Goal: Navigation & Orientation: Find specific page/section

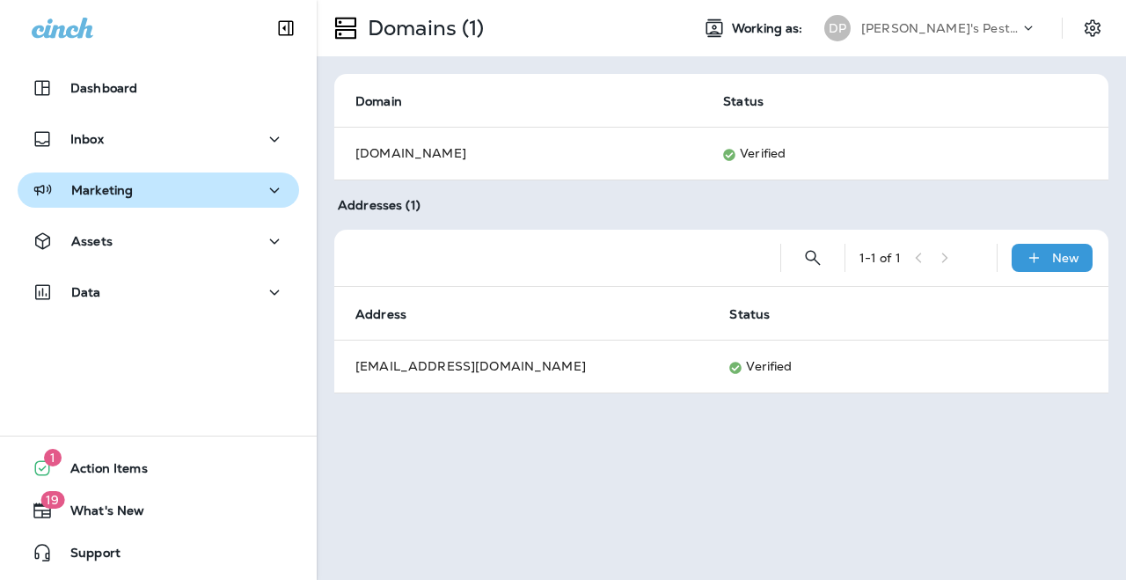
click at [144, 182] on div "Marketing" at bounding box center [158, 190] width 253 height 22
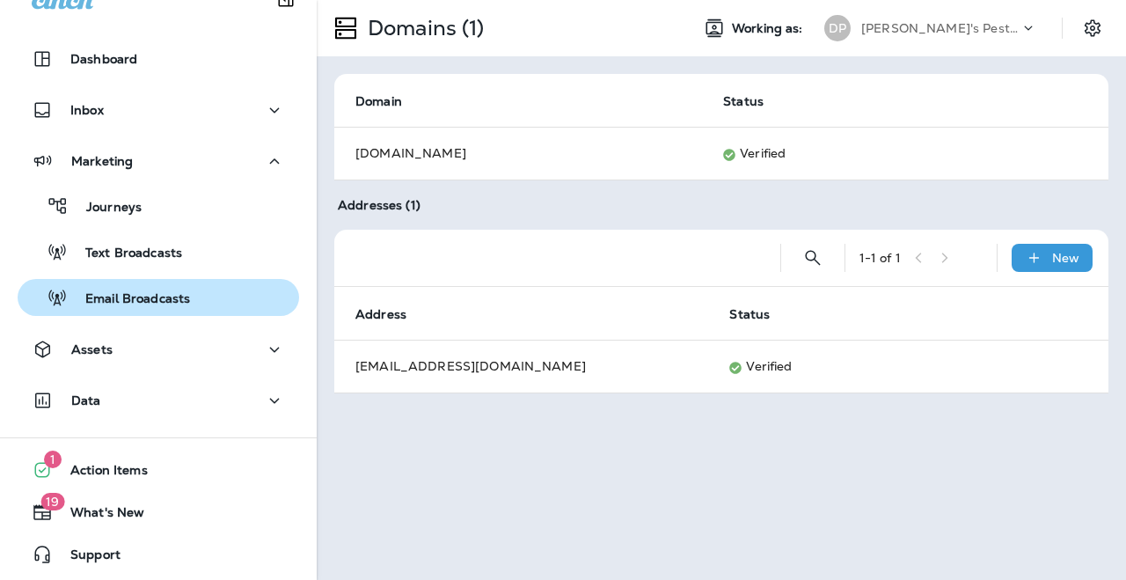
scroll to position [31, 0]
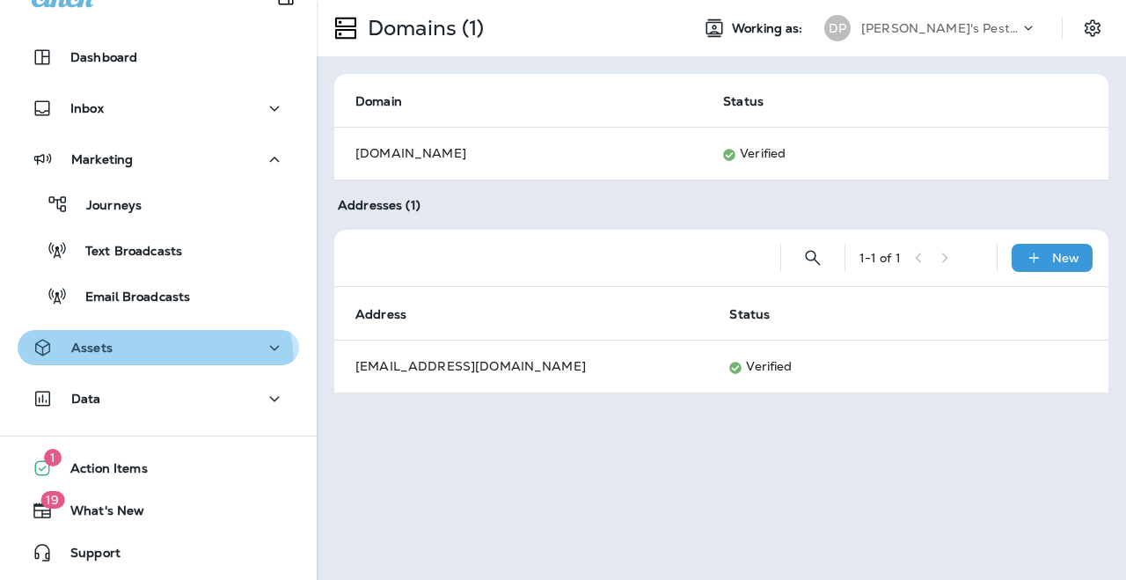
click at [135, 364] on button "Assets" at bounding box center [158, 347] width 281 height 35
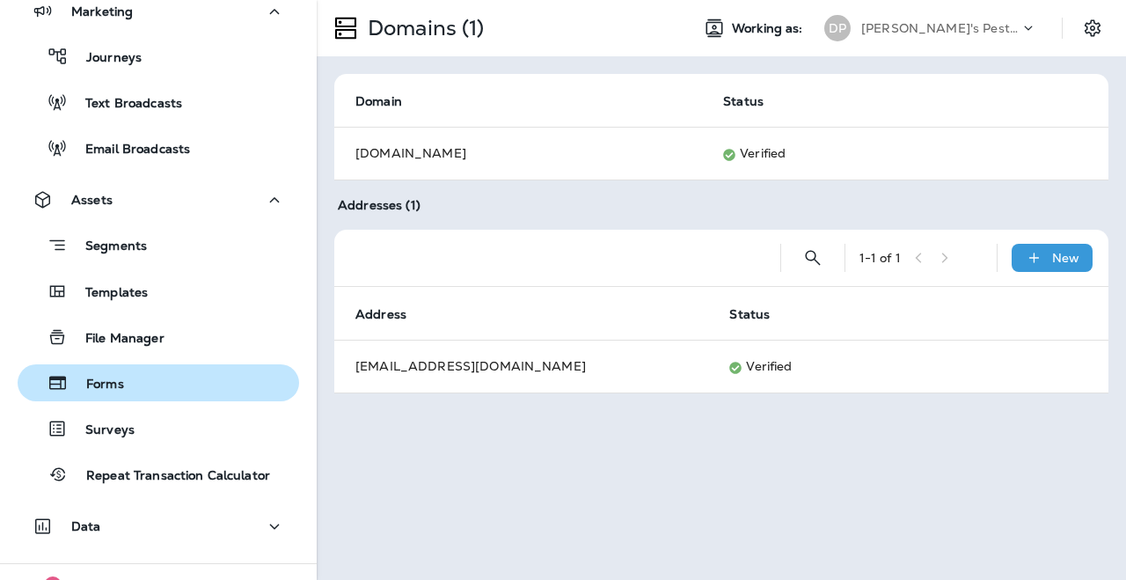
scroll to position [172, 0]
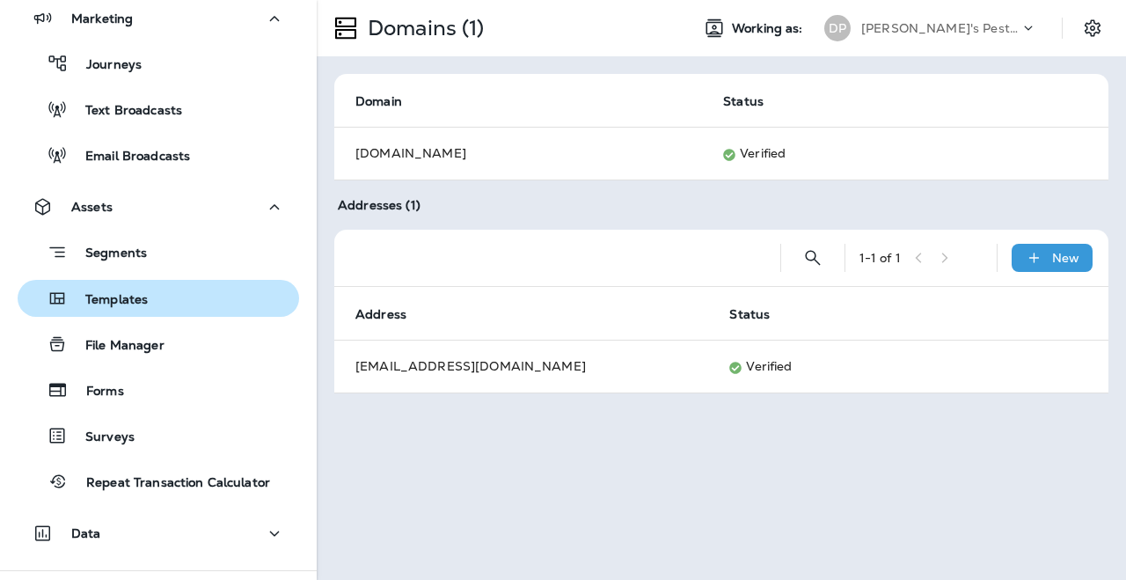
click at [133, 297] on p "Templates" at bounding box center [108, 300] width 80 height 17
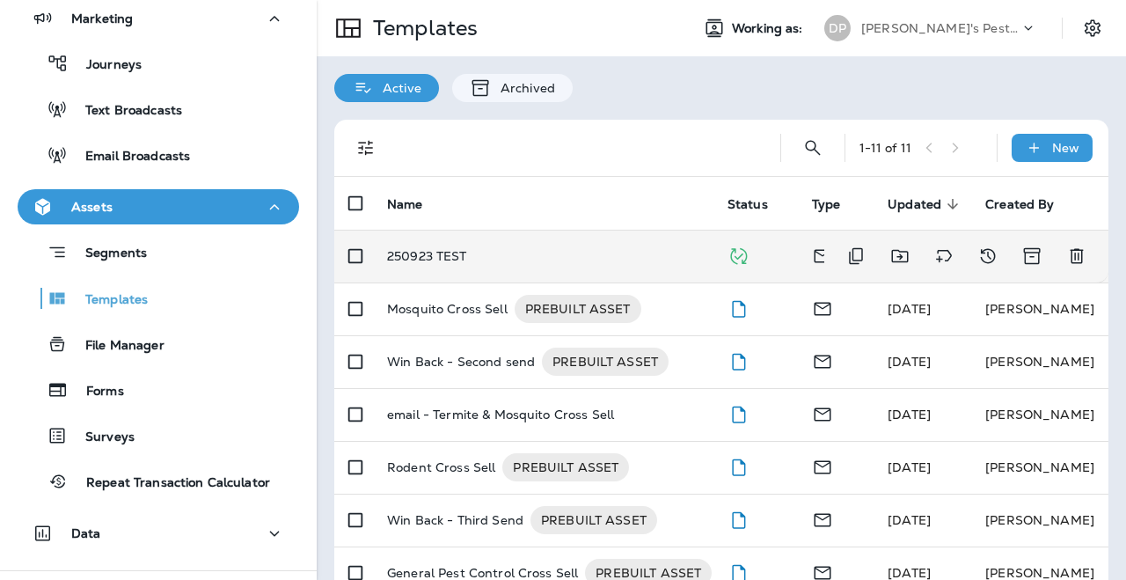
click at [462, 259] on p "250923 TEST" at bounding box center [427, 256] width 80 height 14
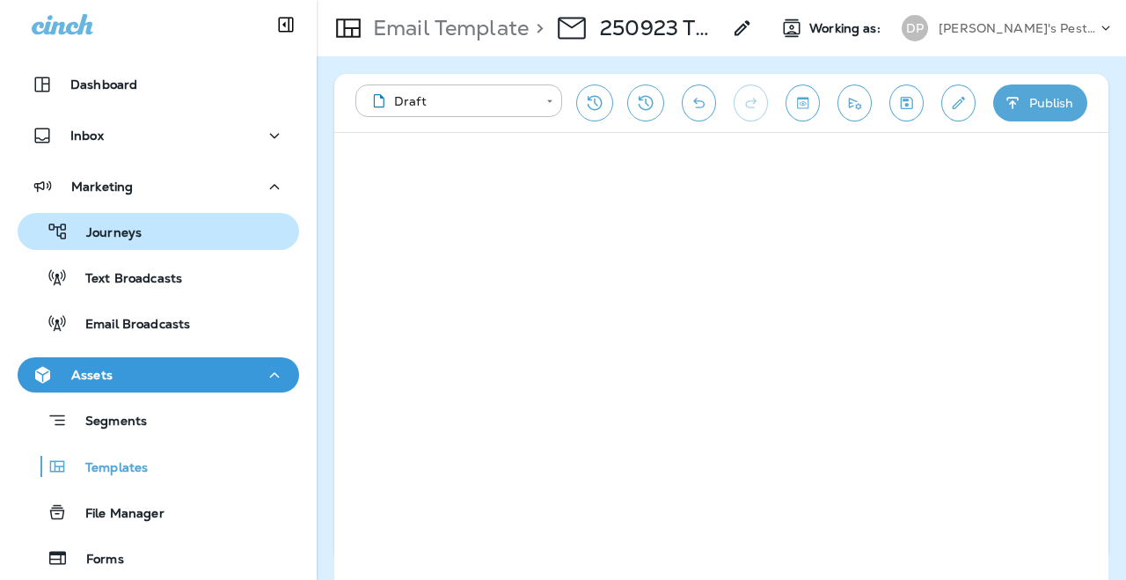
scroll to position [7, 0]
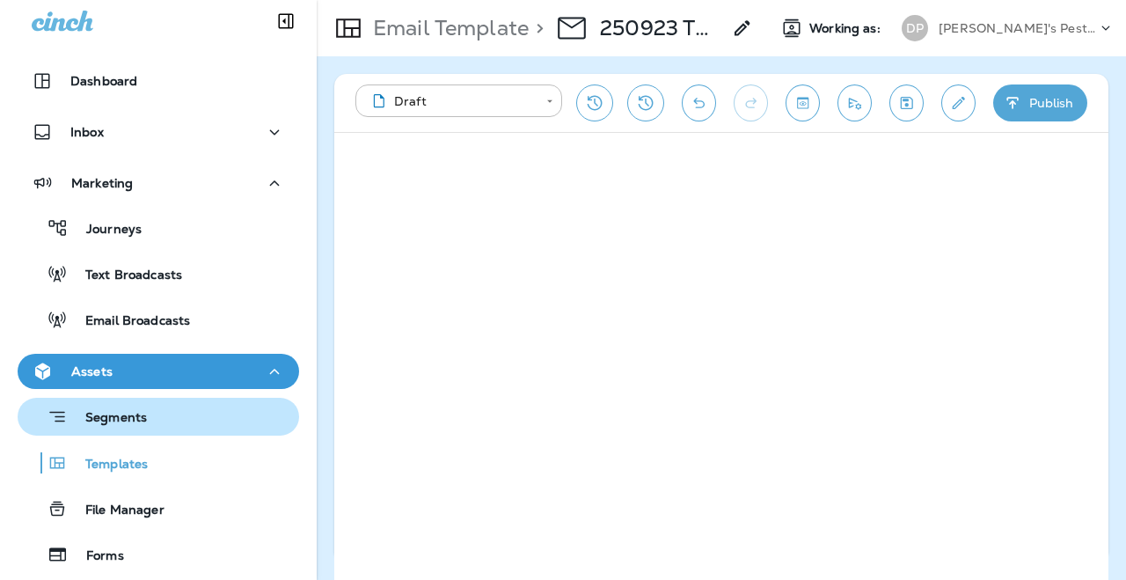
click at [172, 425] on div "Segments" at bounding box center [158, 416] width 267 height 27
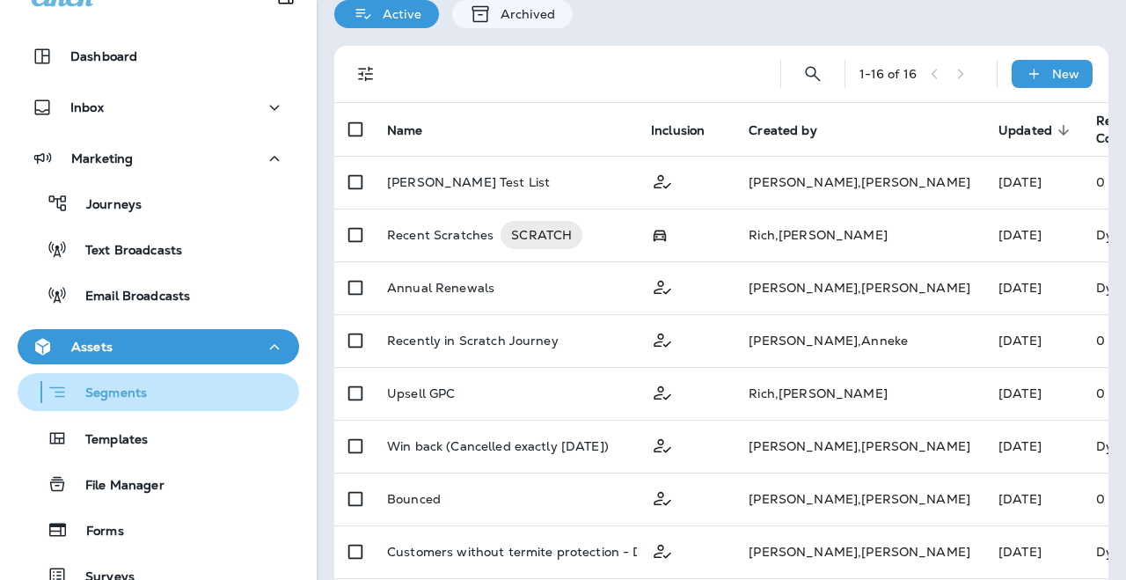
scroll to position [35, 0]
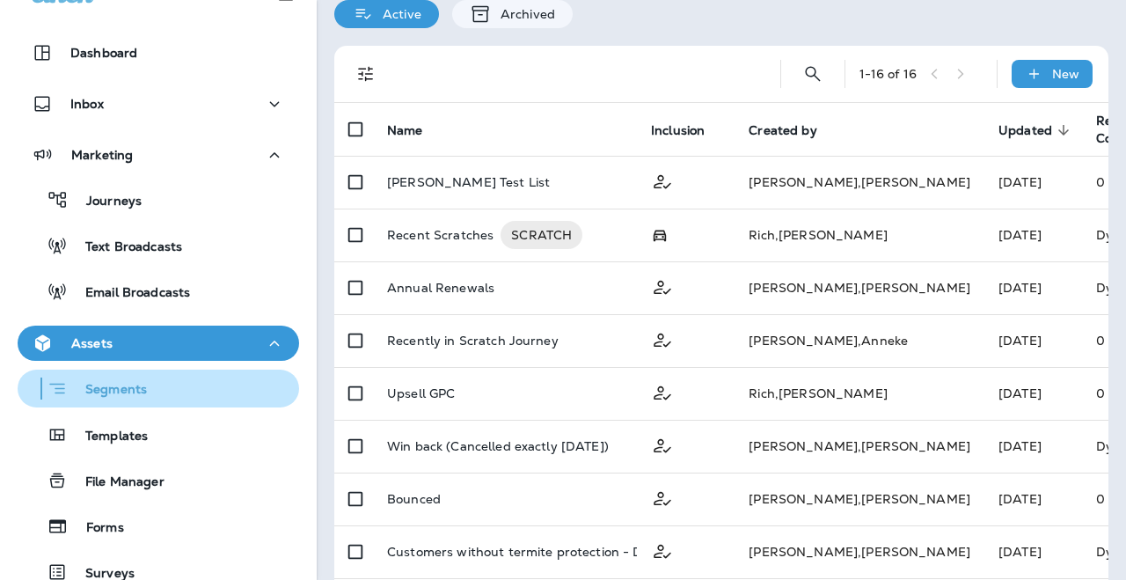
click at [113, 430] on p "Templates" at bounding box center [108, 436] width 80 height 17
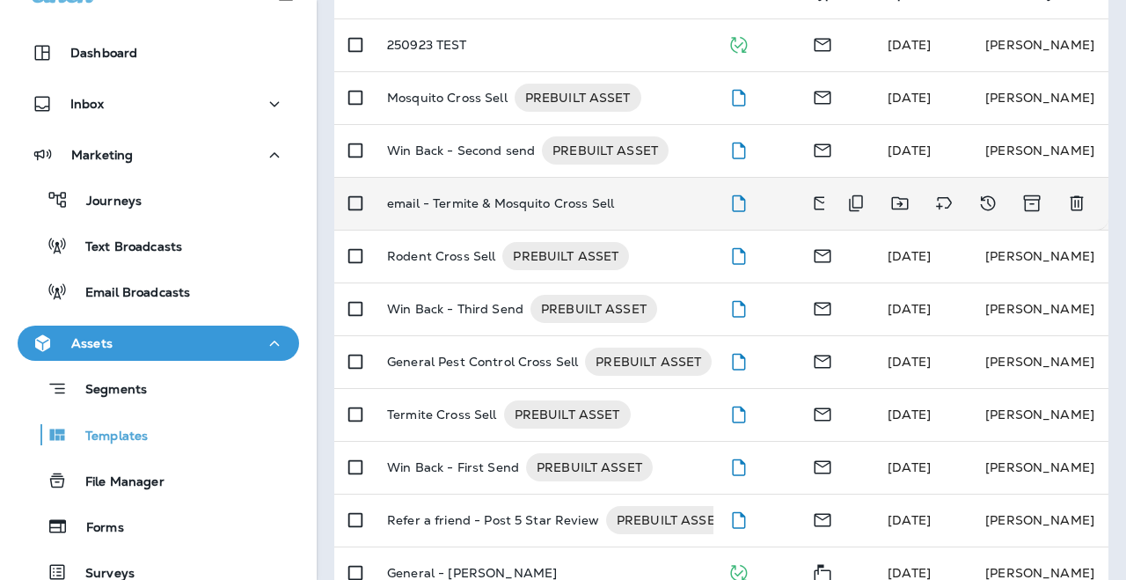
scroll to position [248, 0]
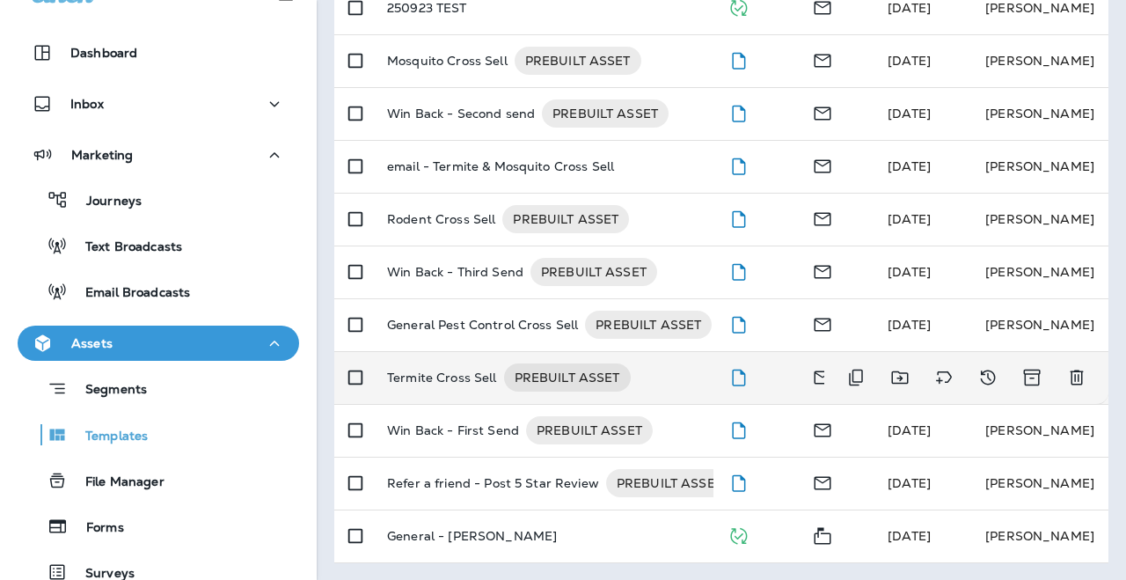
click at [455, 382] on p "Termite Cross Sell" at bounding box center [442, 377] width 110 height 28
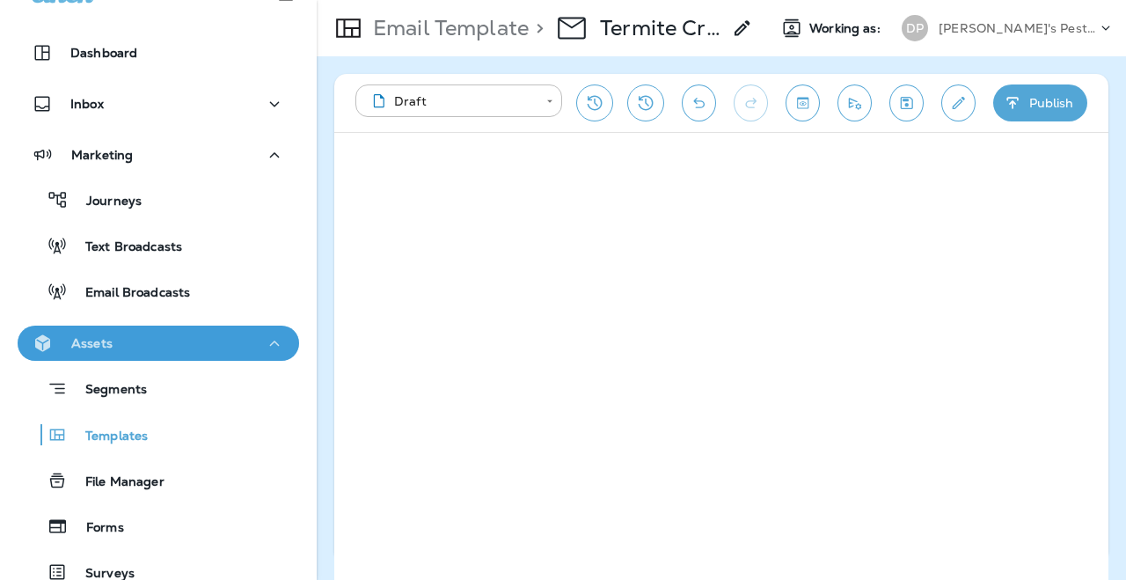
click at [180, 349] on div "Assets" at bounding box center [158, 343] width 253 height 22
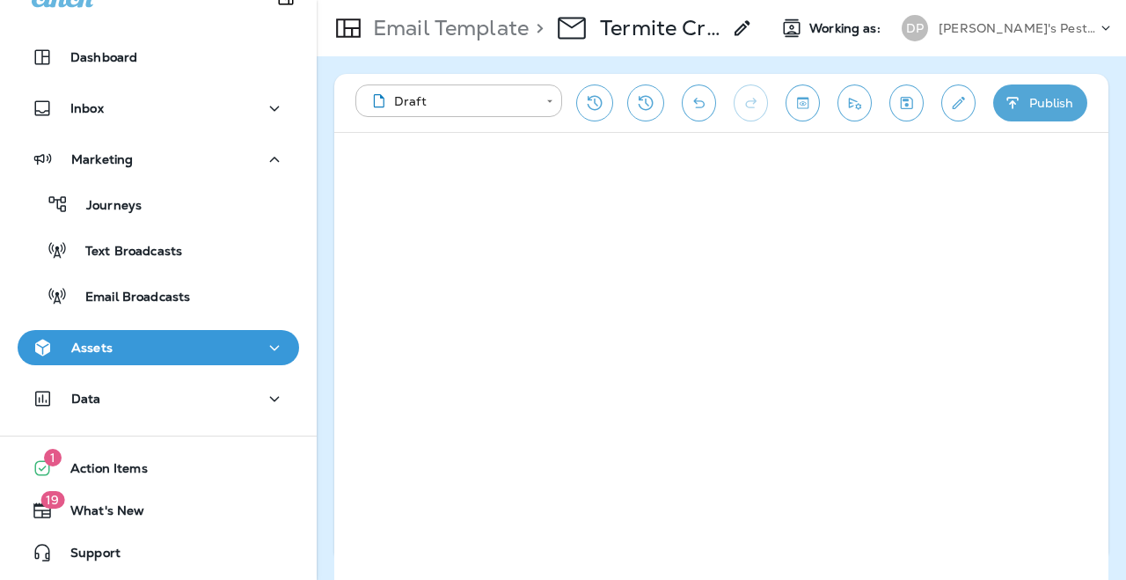
click at [200, 345] on div "Assets" at bounding box center [158, 348] width 253 height 22
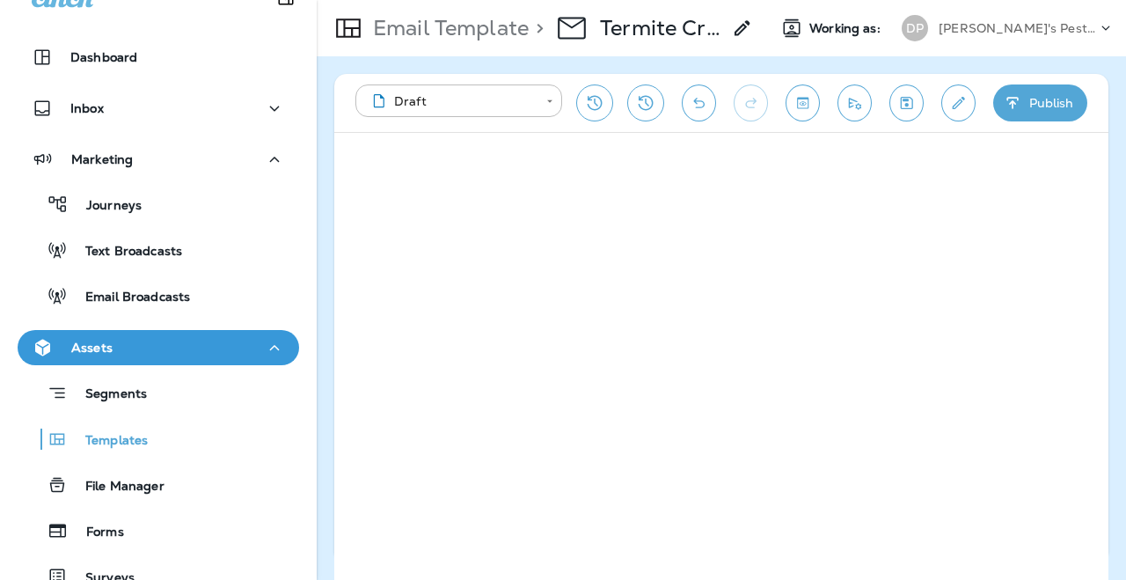
scroll to position [35, 0]
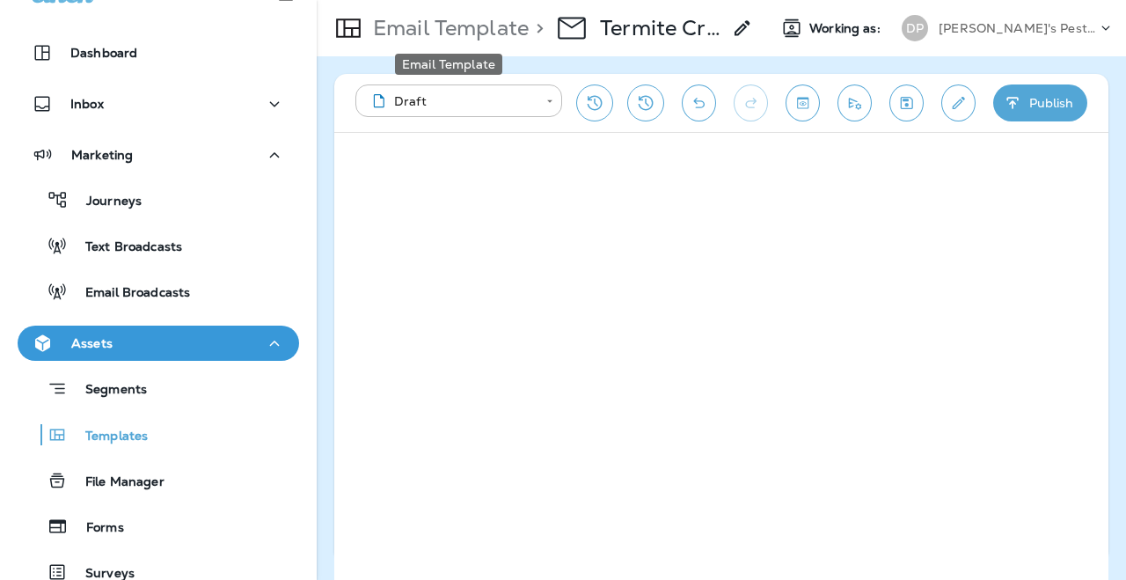
click at [499, 24] on p "Email Template" at bounding box center [447, 28] width 163 height 26
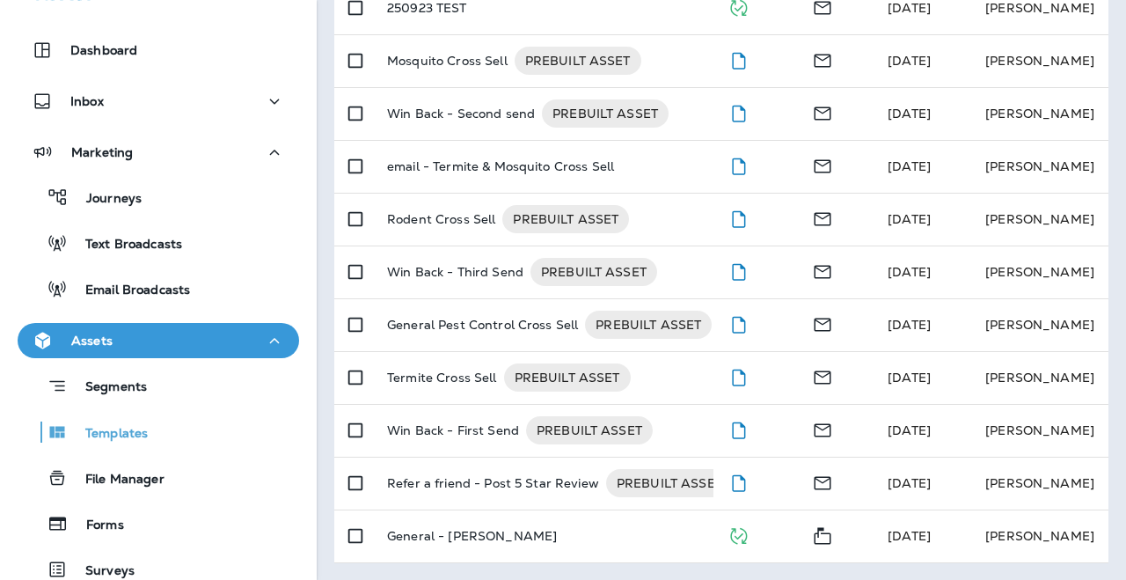
scroll to position [39, 0]
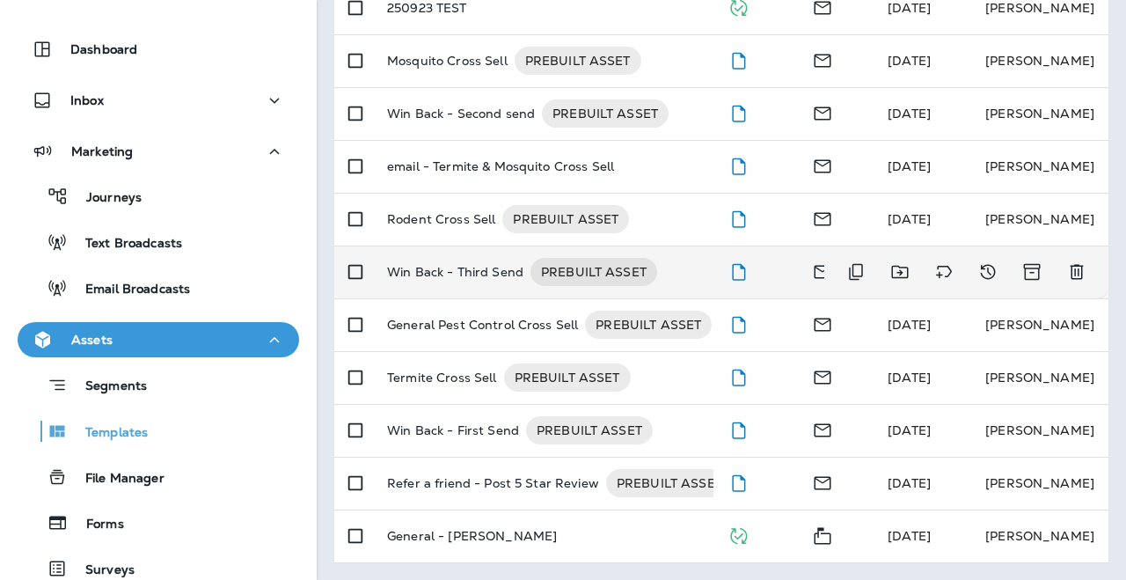
click at [442, 296] on td "Win Back - Third Send PREBUILT ASSET" at bounding box center [543, 271] width 340 height 53
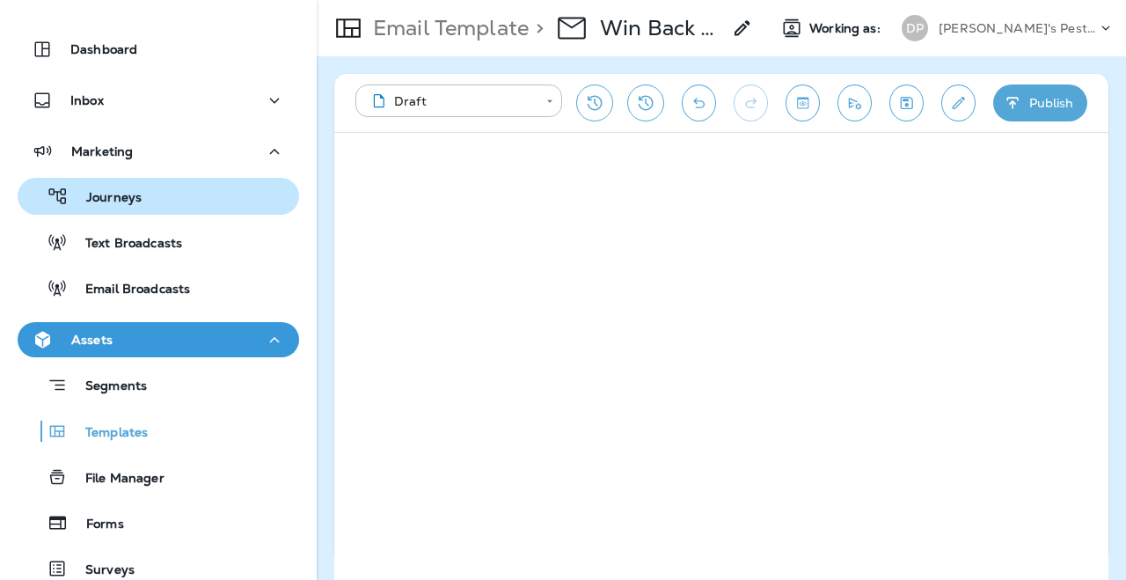
click at [172, 201] on div "Journeys" at bounding box center [158, 196] width 267 height 26
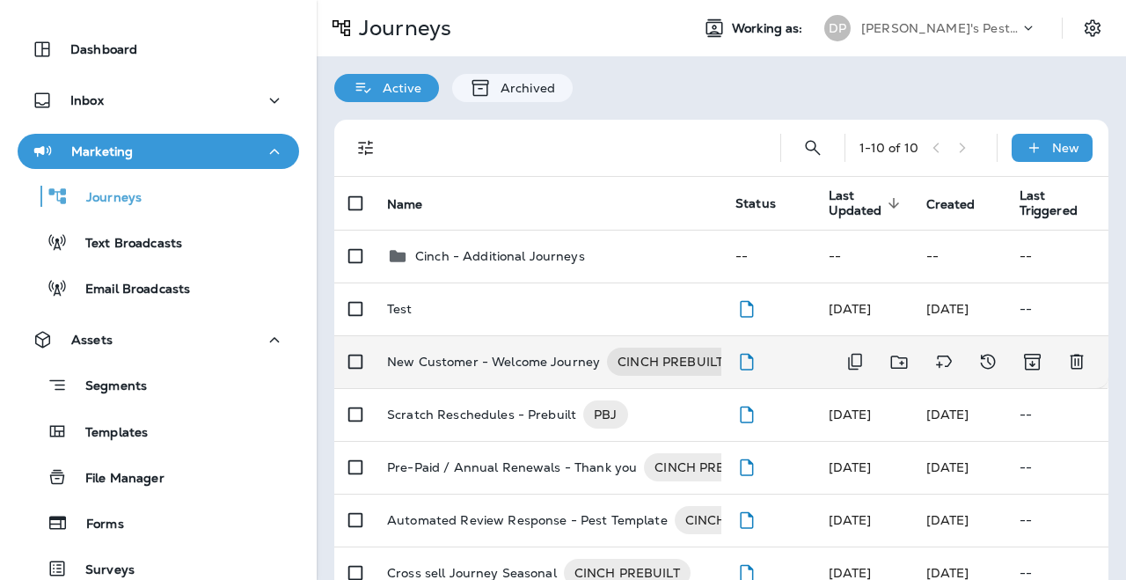
click at [467, 371] on p "New Customer - Welcome Journey" at bounding box center [493, 361] width 213 height 28
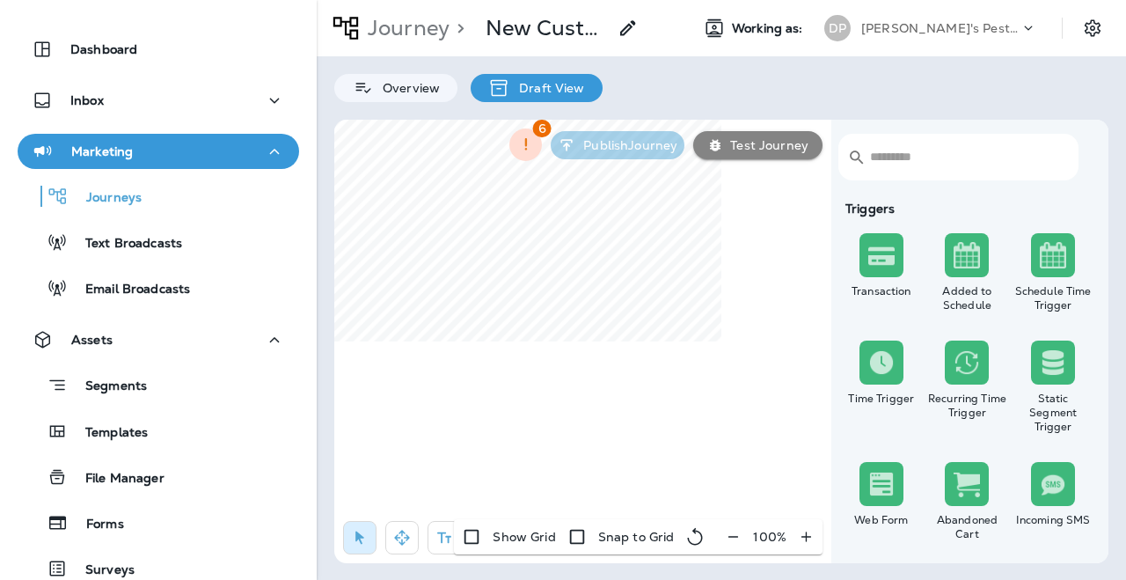
click at [606, 540] on p "Snap to Grid" at bounding box center [636, 536] width 77 height 14
click at [519, 145] on icon "button" at bounding box center [525, 144] width 18 height 18
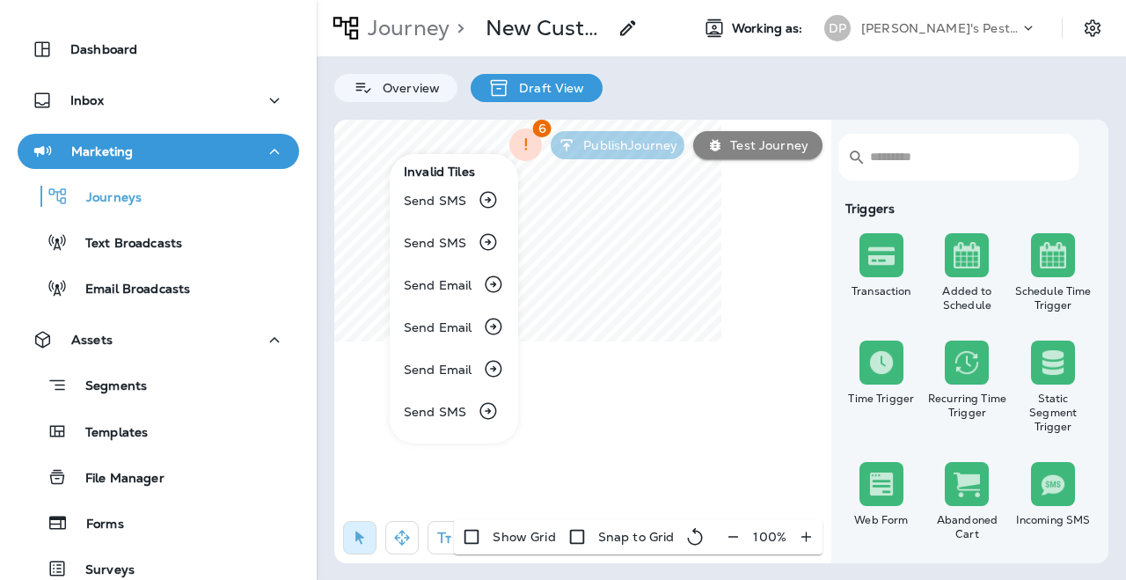
click at [188, 241] on div at bounding box center [563, 290] width 1126 height 580
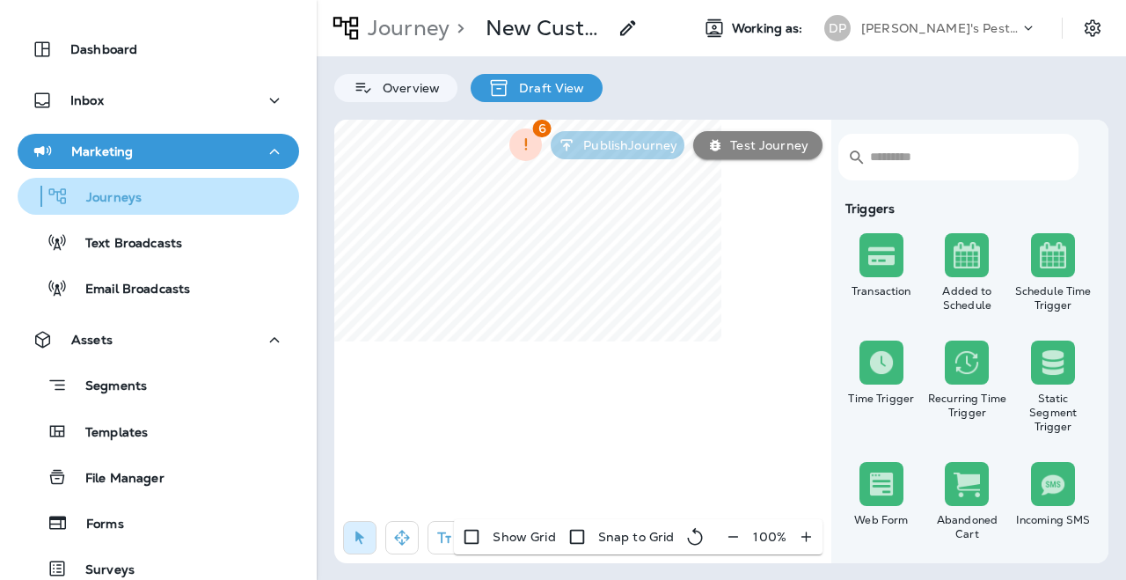
click at [133, 203] on p "Journeys" at bounding box center [105, 198] width 73 height 17
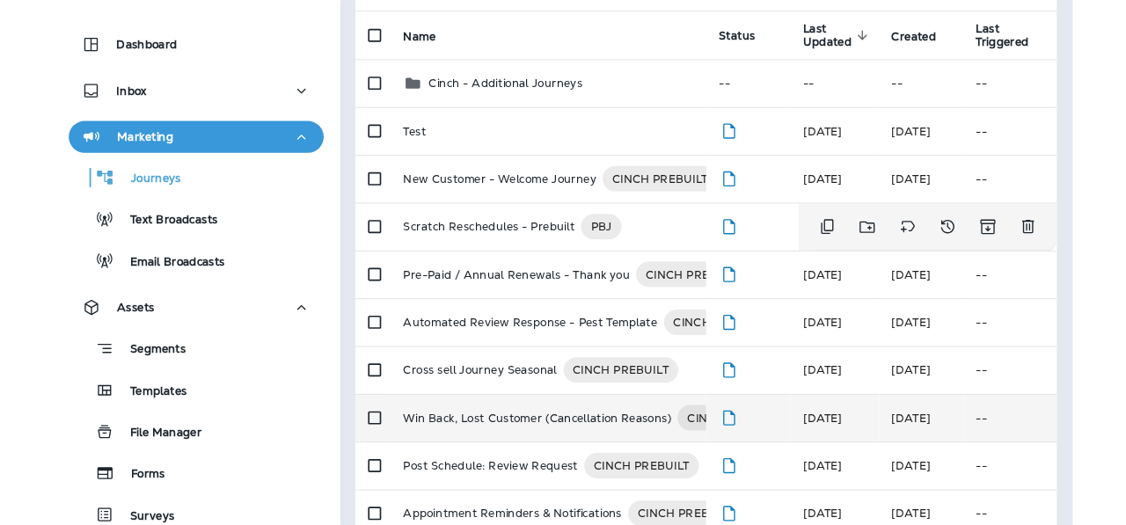
scroll to position [230, 0]
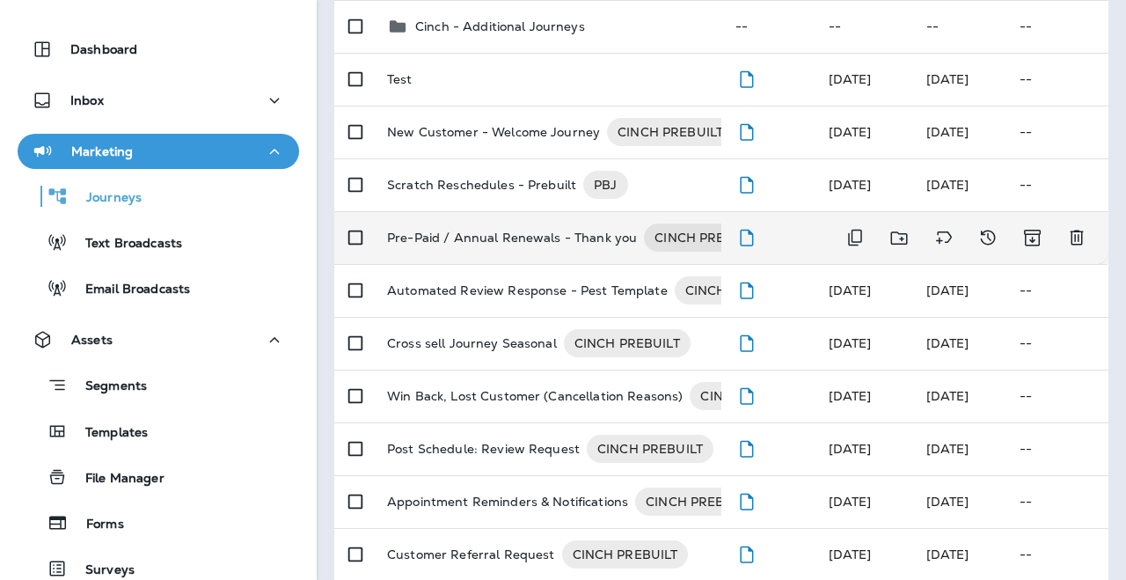
click at [483, 229] on p "Pre-Paid / Annual Renewals - Thank you" at bounding box center [512, 237] width 250 height 28
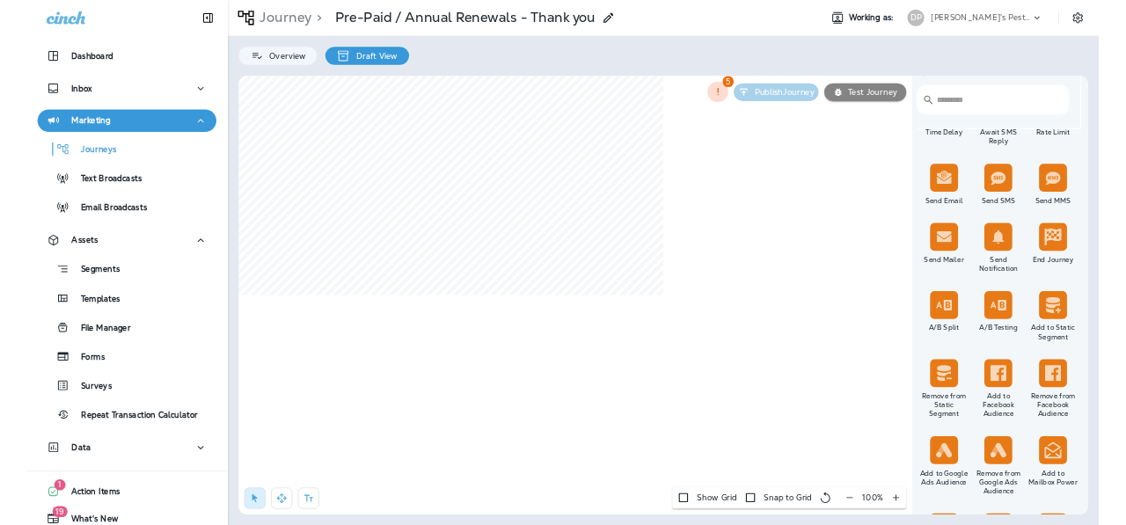
scroll to position [1235, 0]
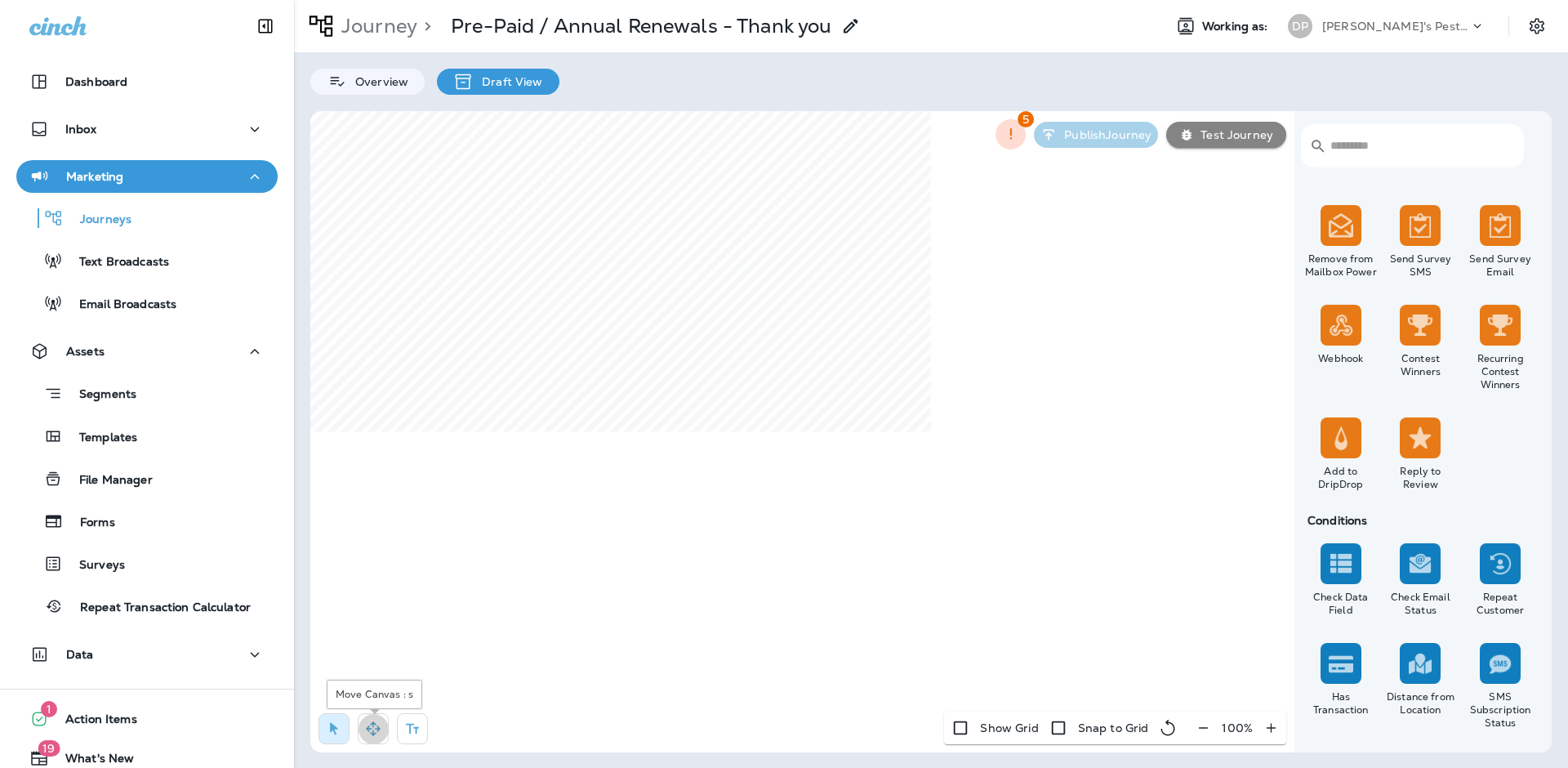
click at [376, 579] on icon "button" at bounding box center [373, 729] width 17 height 17
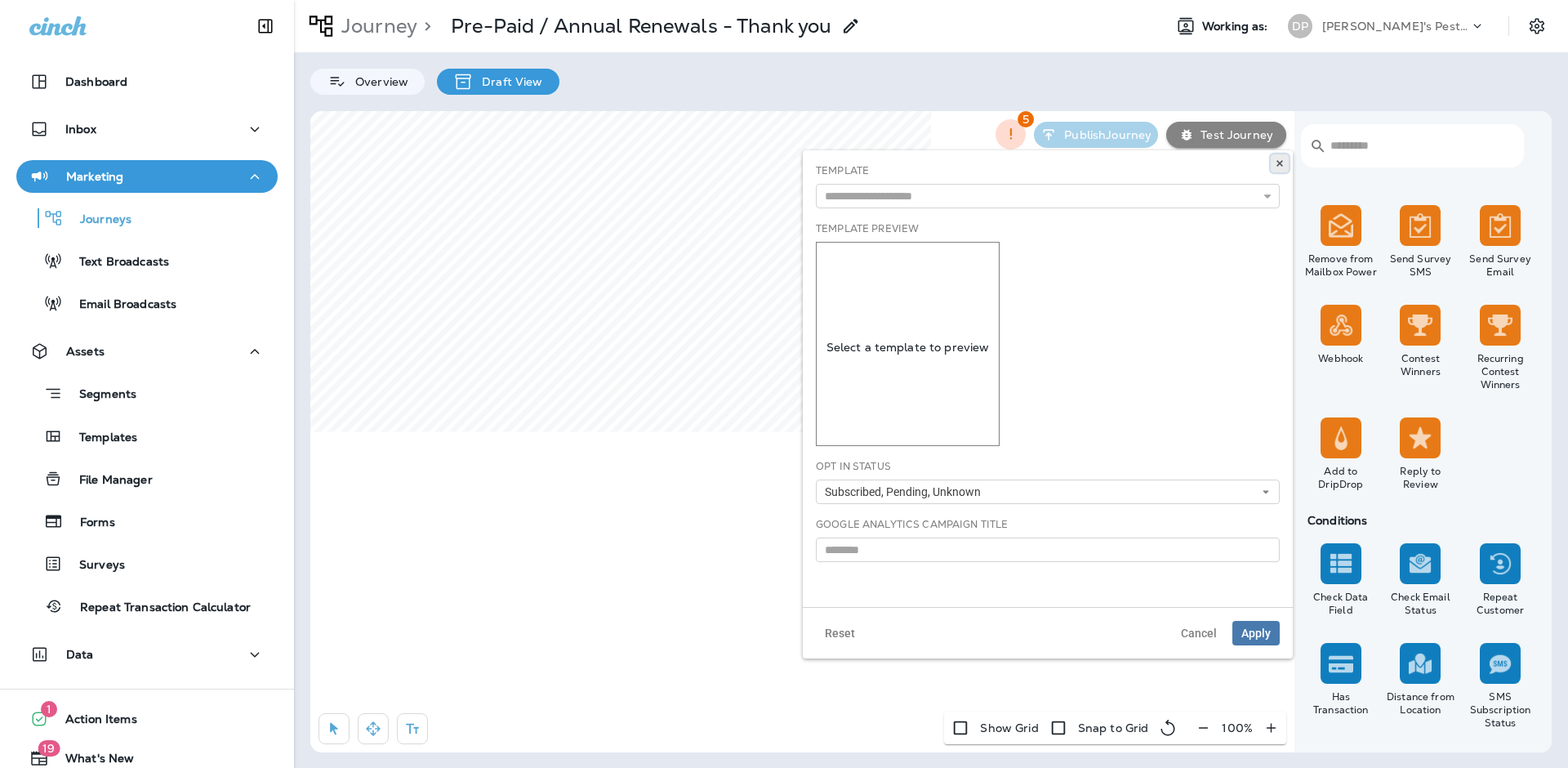
click at [1044, 163] on button at bounding box center [1279, 163] width 18 height 18
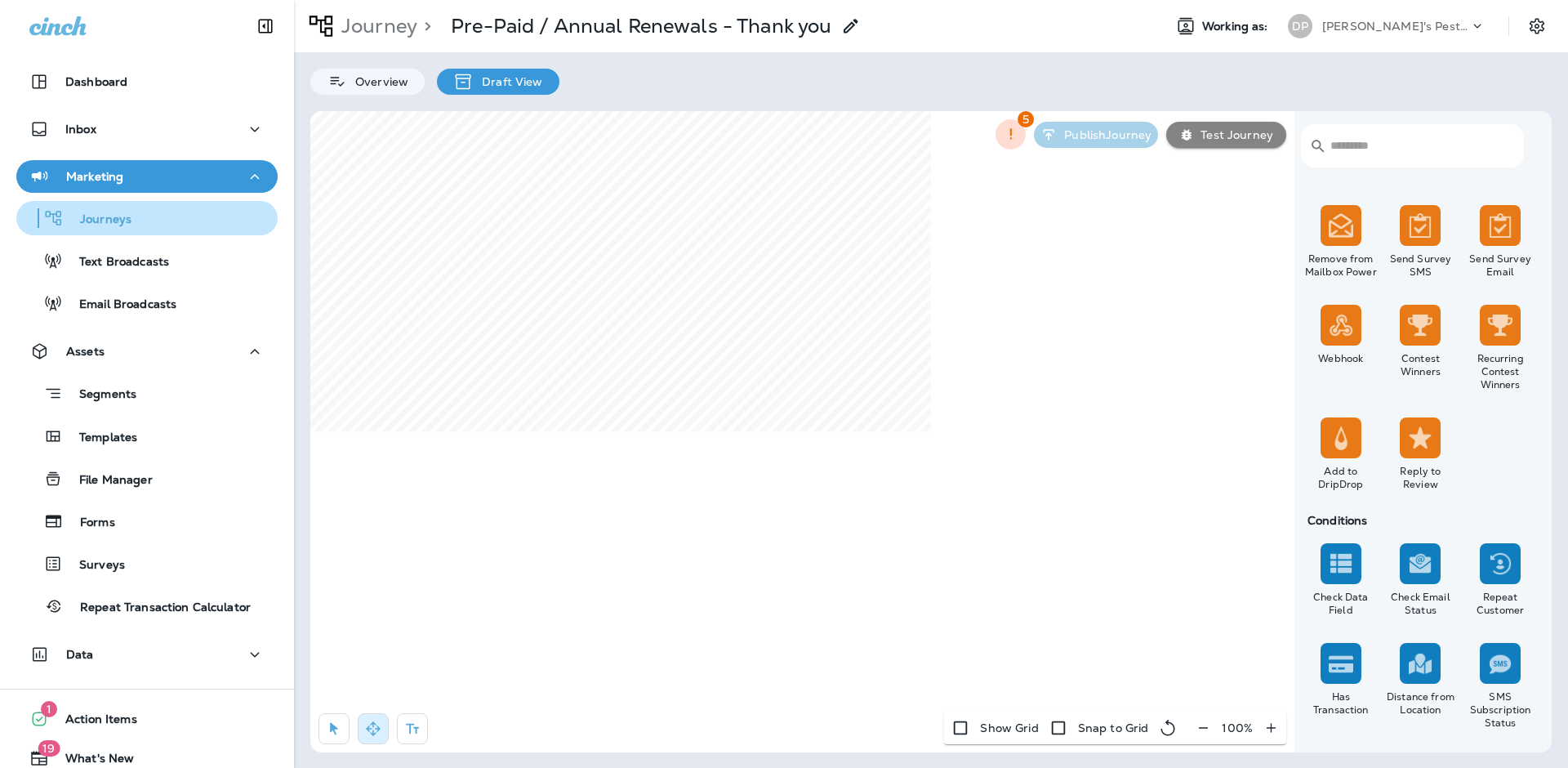
click at [151, 224] on div "Journeys" at bounding box center [147, 218] width 248 height 24
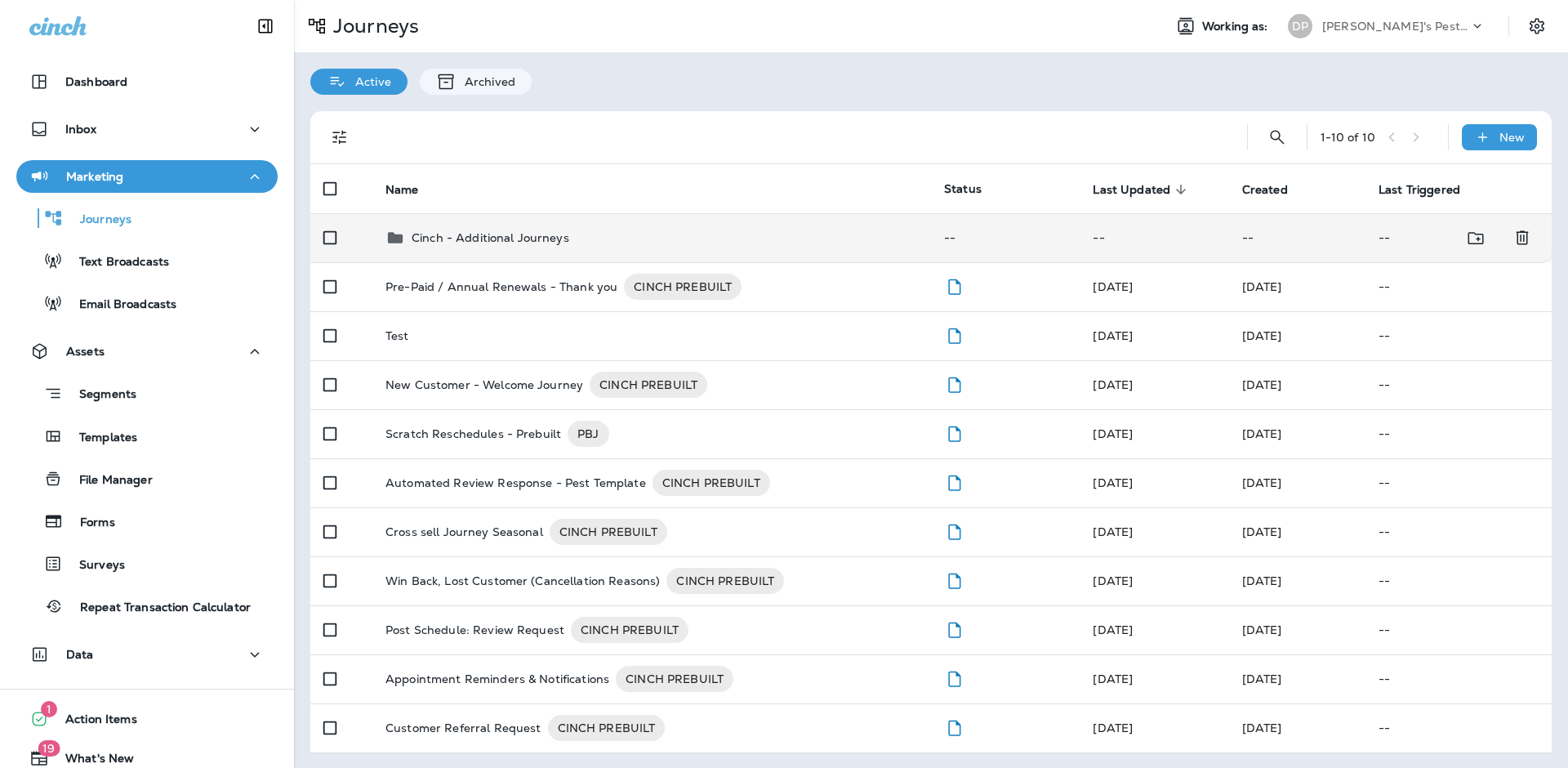
click at [473, 252] on td "Cinch - Additional Journeys" at bounding box center [652, 238] width 559 height 49
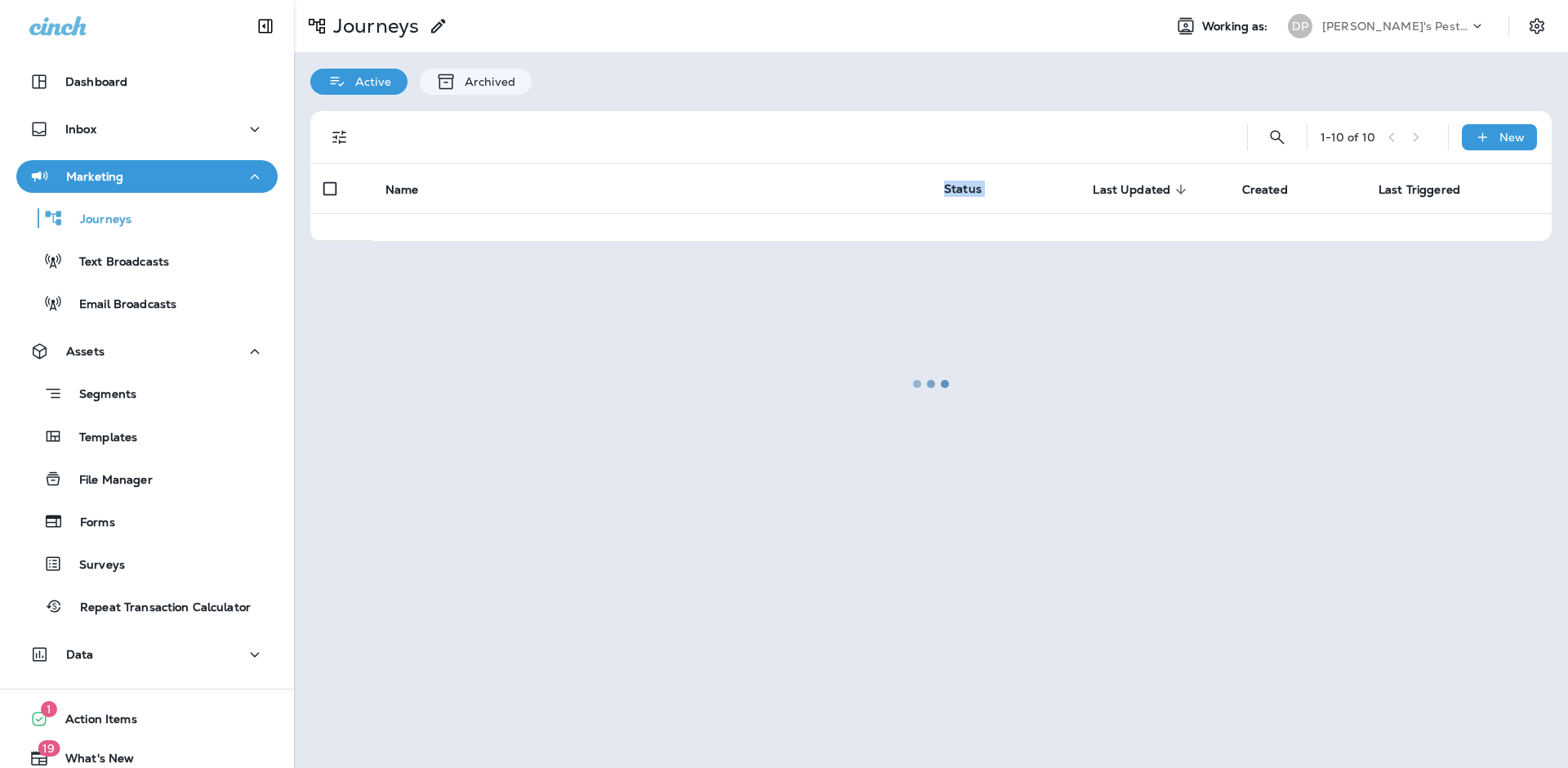
click at [473, 252] on div at bounding box center [930, 384] width 1271 height 764
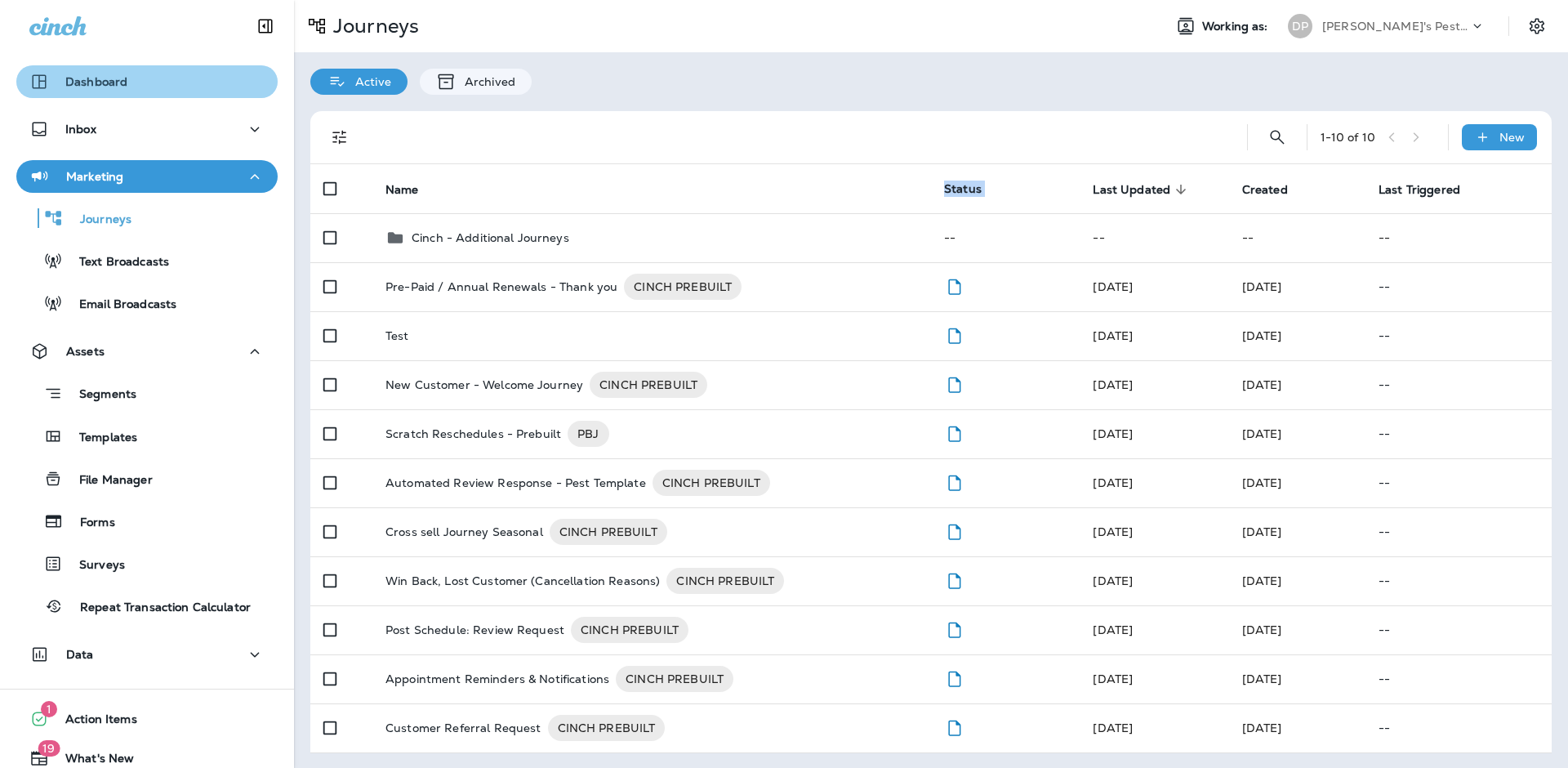
click at [160, 75] on div "Dashboard" at bounding box center [147, 81] width 235 height 20
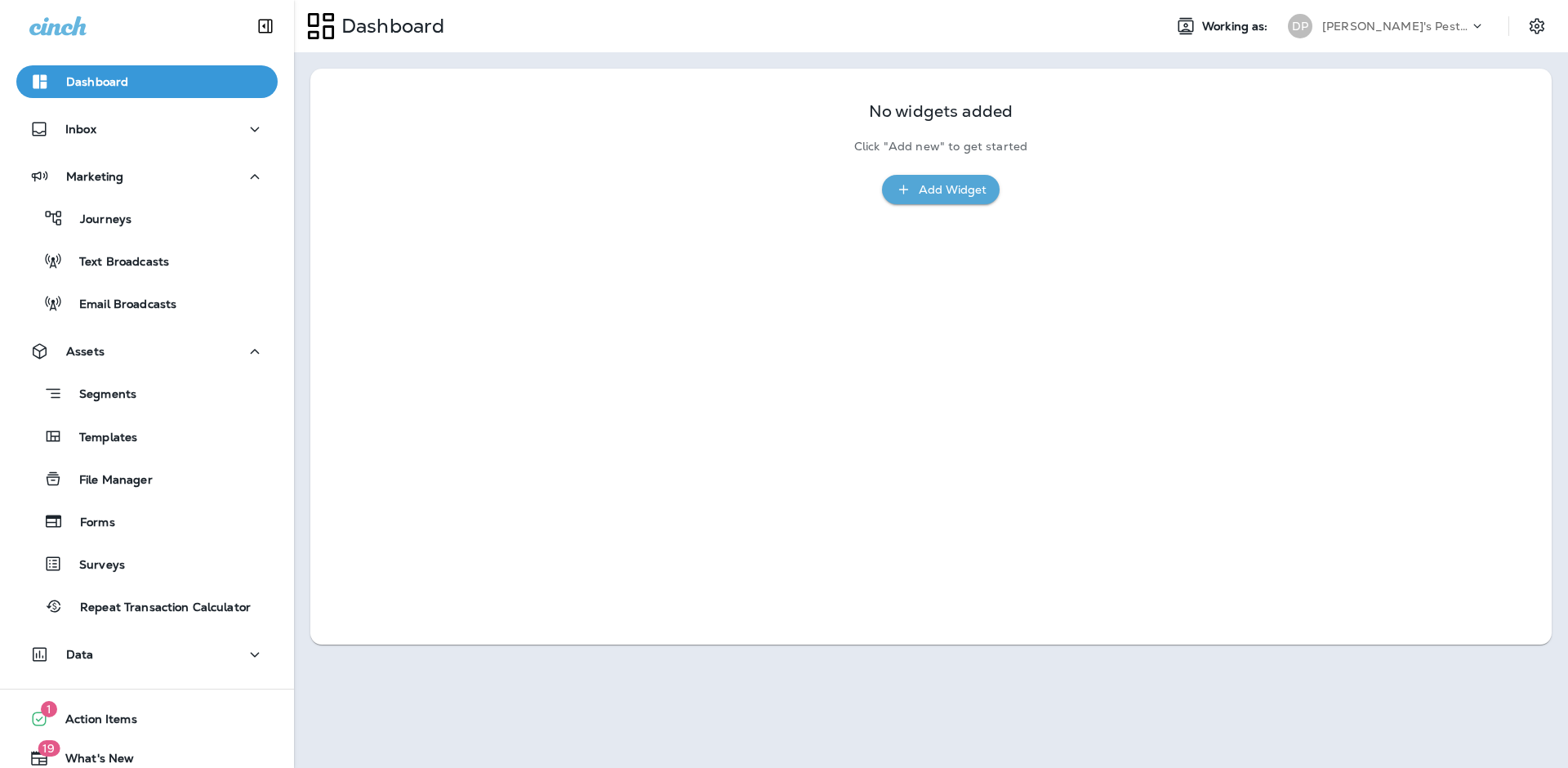
click at [1044, 20] on div at bounding box center [1544, 26] width 45 height 30
click at [1044, 24] on icon "Settings" at bounding box center [1536, 26] width 19 height 20
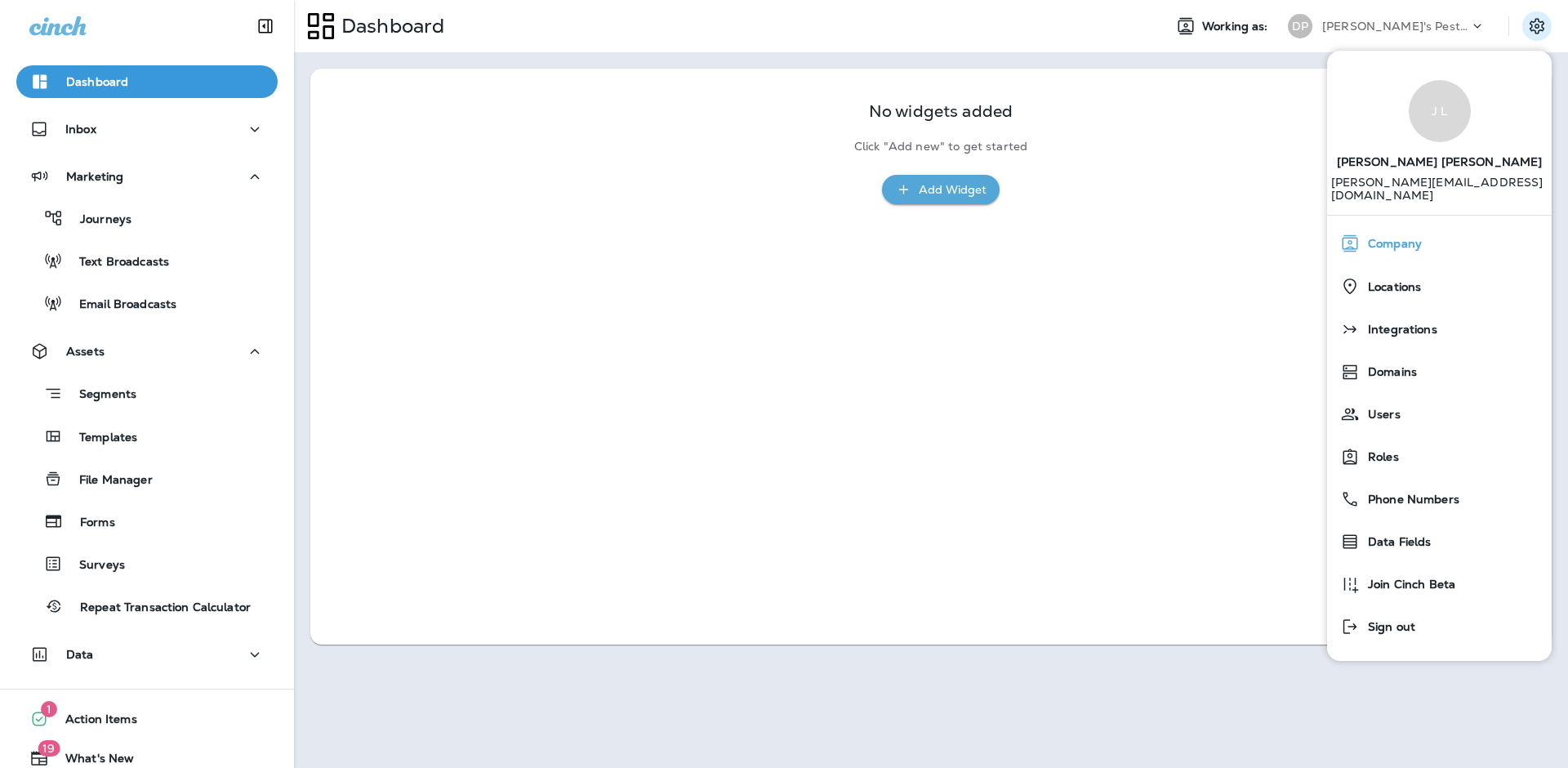
click at [1044, 239] on div "Company" at bounding box center [1439, 243] width 212 height 33
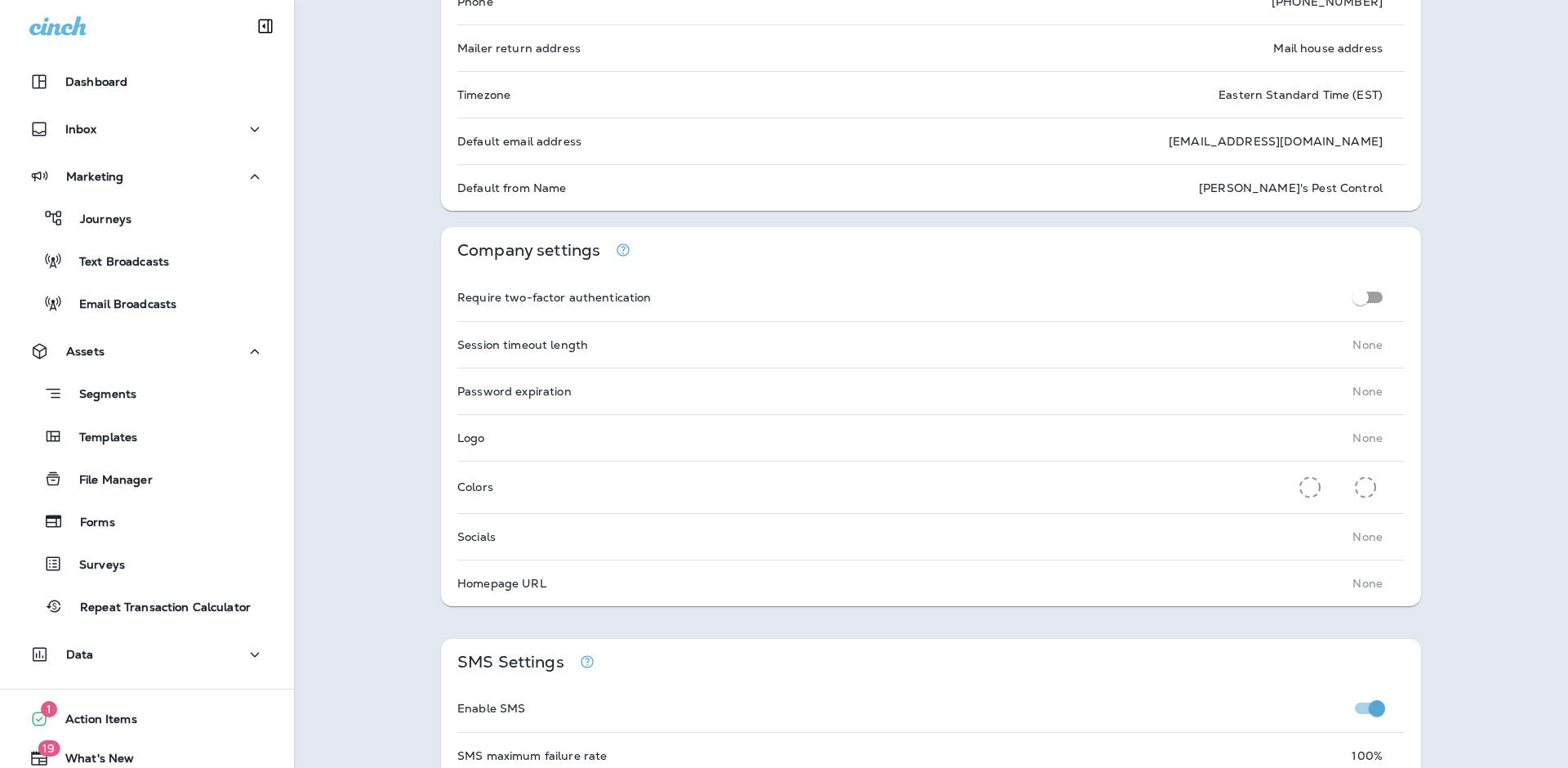
scroll to position [228, 0]
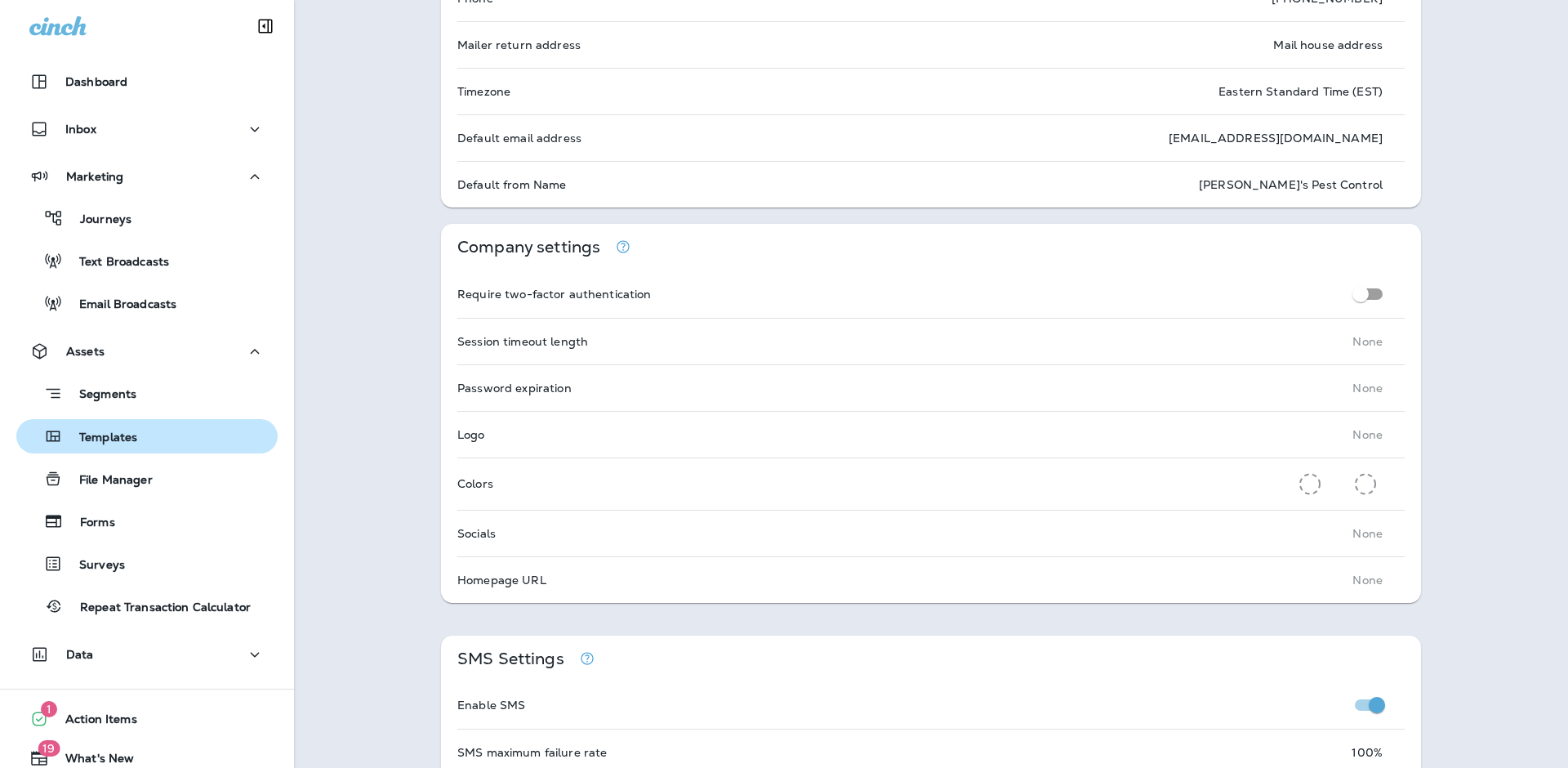
click at [131, 442] on p "Templates" at bounding box center [100, 438] width 74 height 16
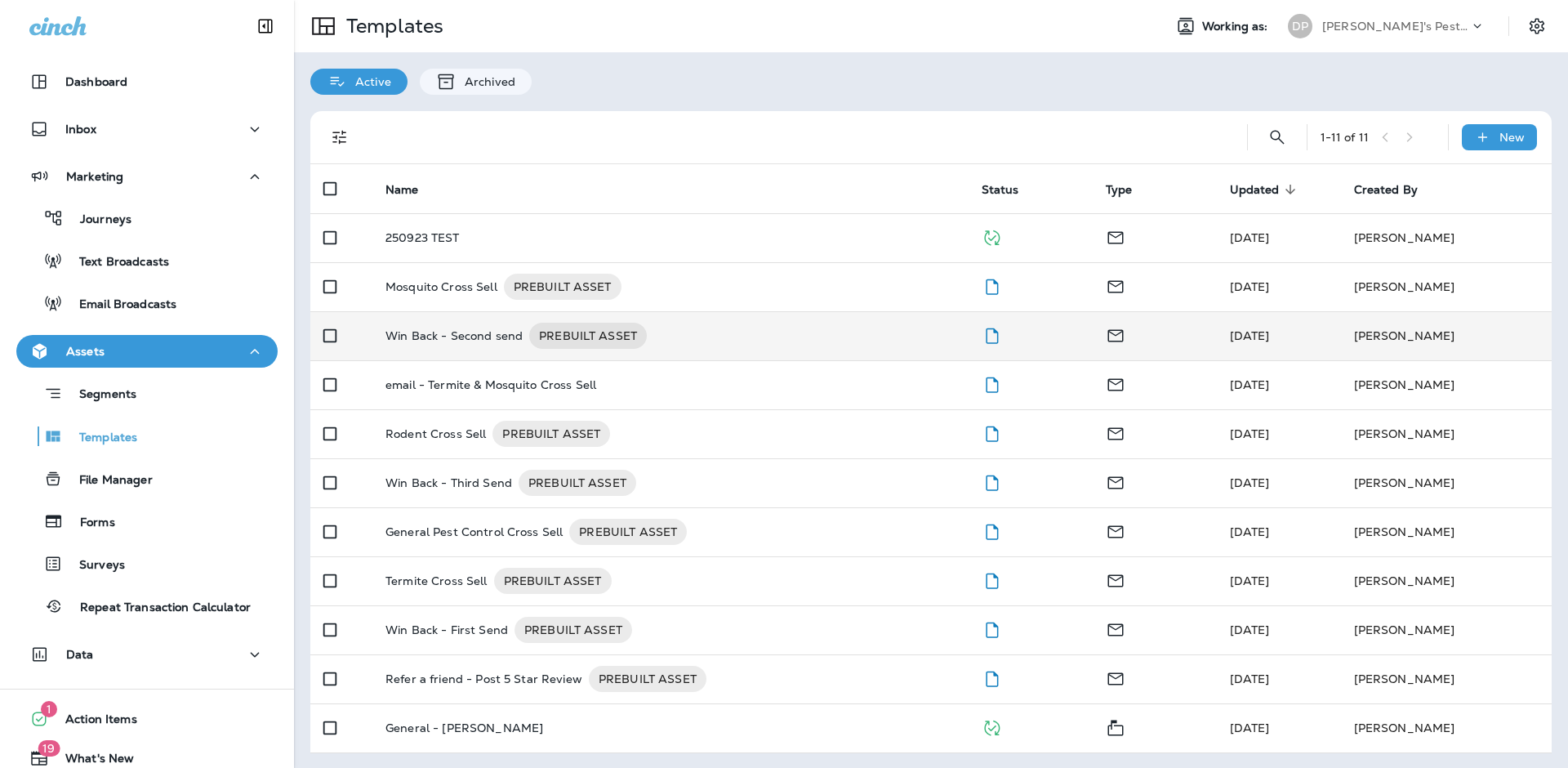
click at [410, 340] on p "Win Back - Second send" at bounding box center [454, 335] width 137 height 26
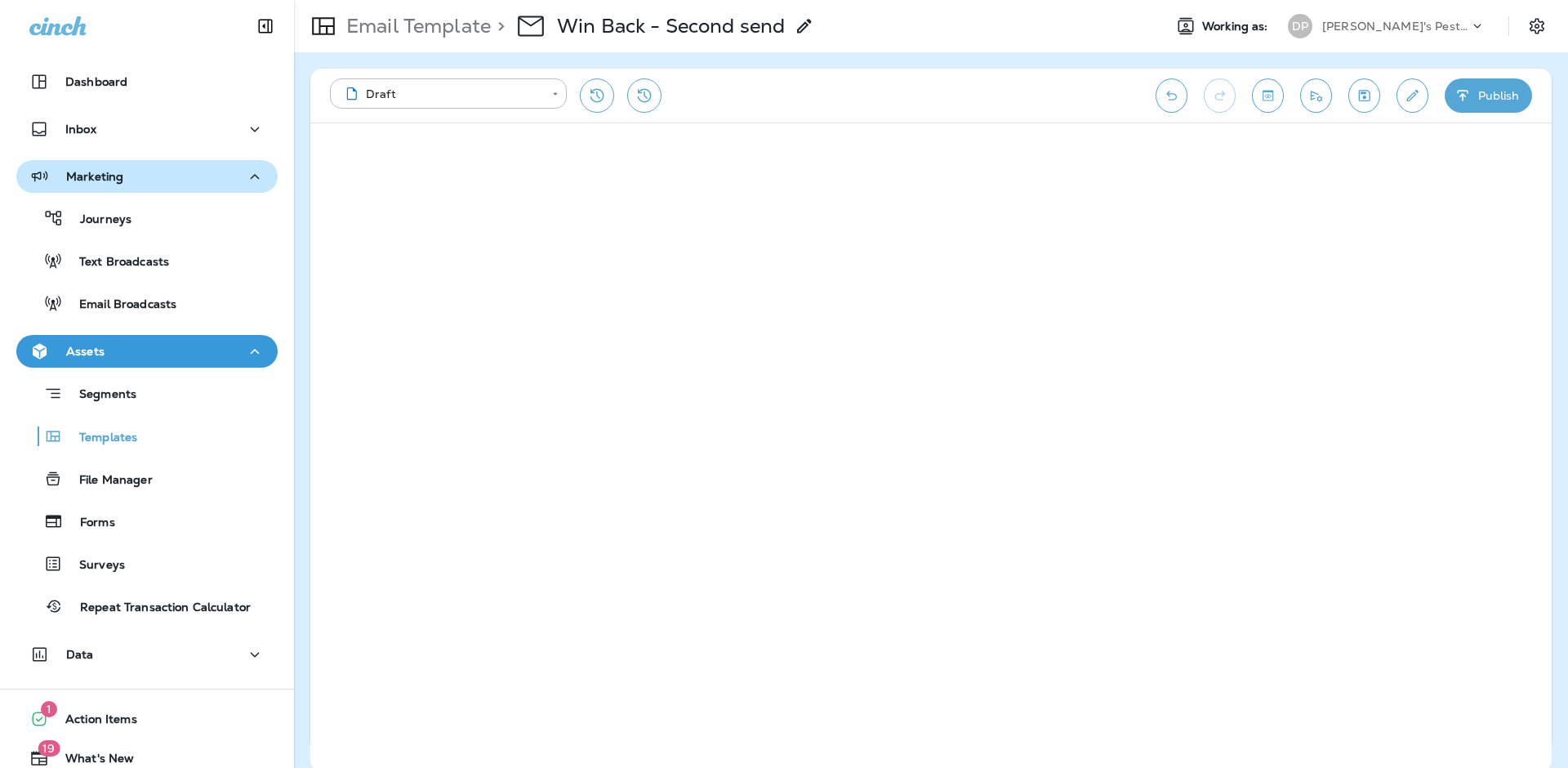
click at [130, 166] on div "Marketing" at bounding box center [147, 176] width 235 height 20
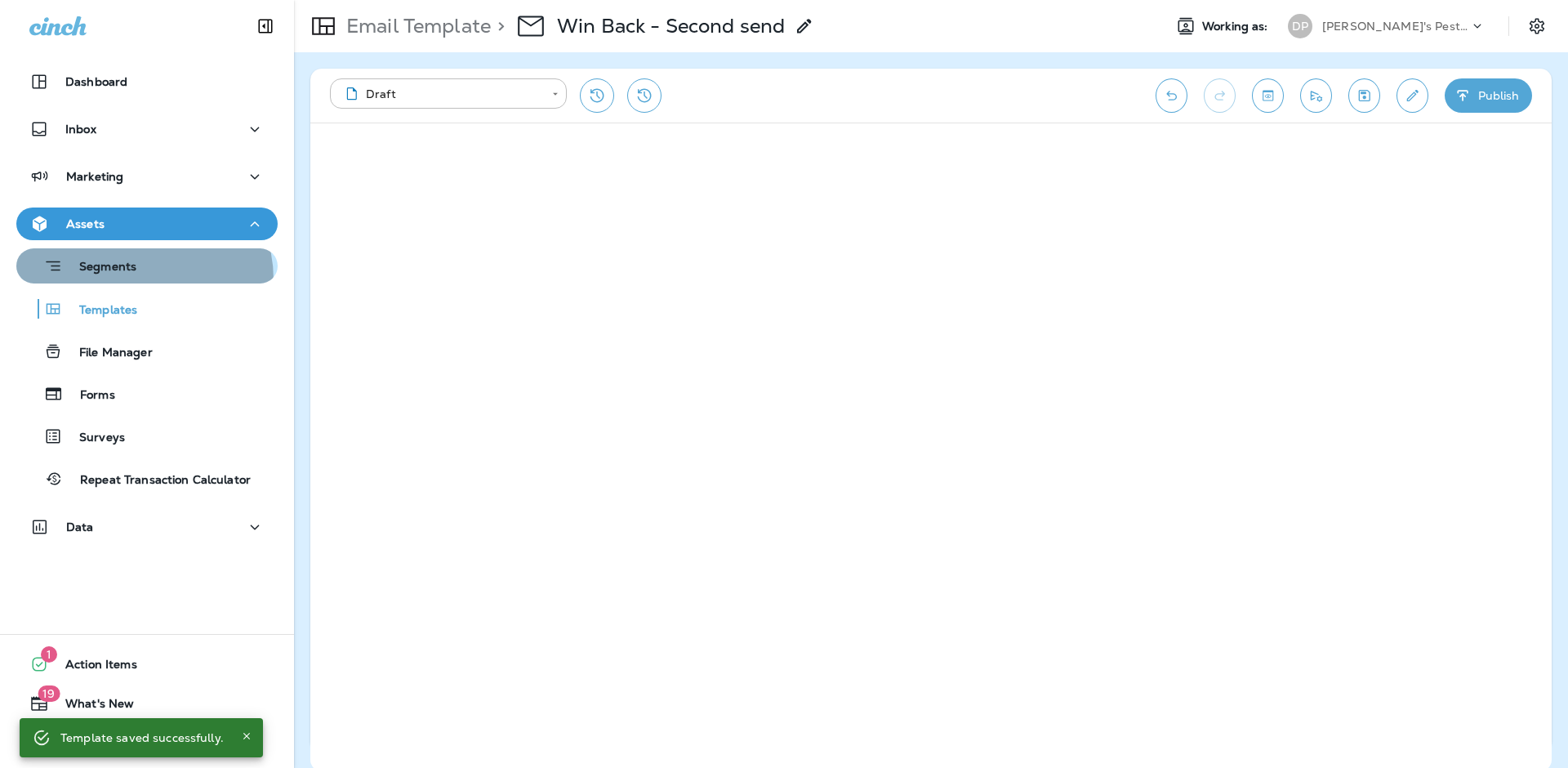
click at [132, 280] on button "Segments" at bounding box center [147, 266] width 261 height 35
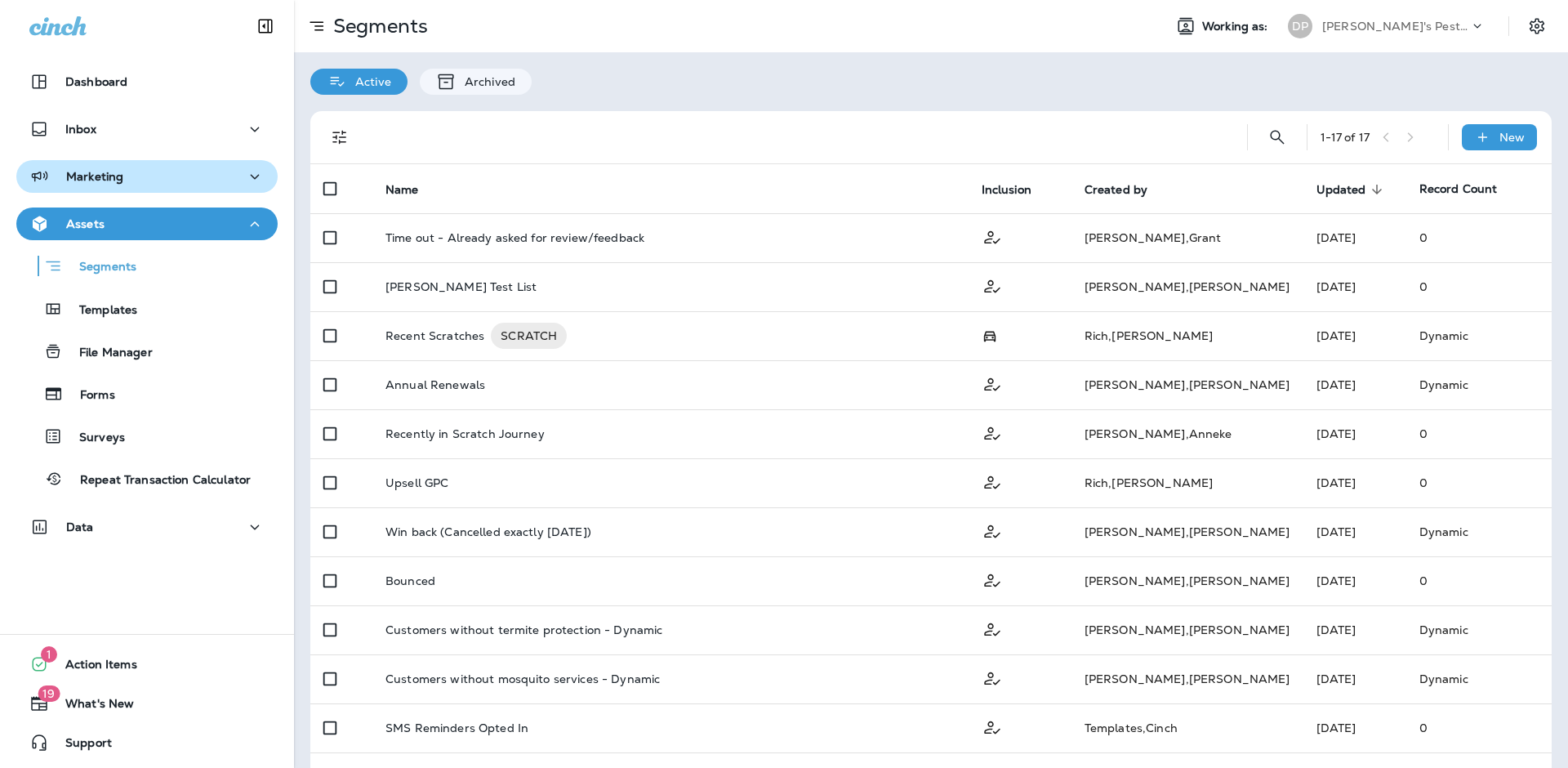
click at [128, 180] on div "Marketing" at bounding box center [147, 176] width 235 height 20
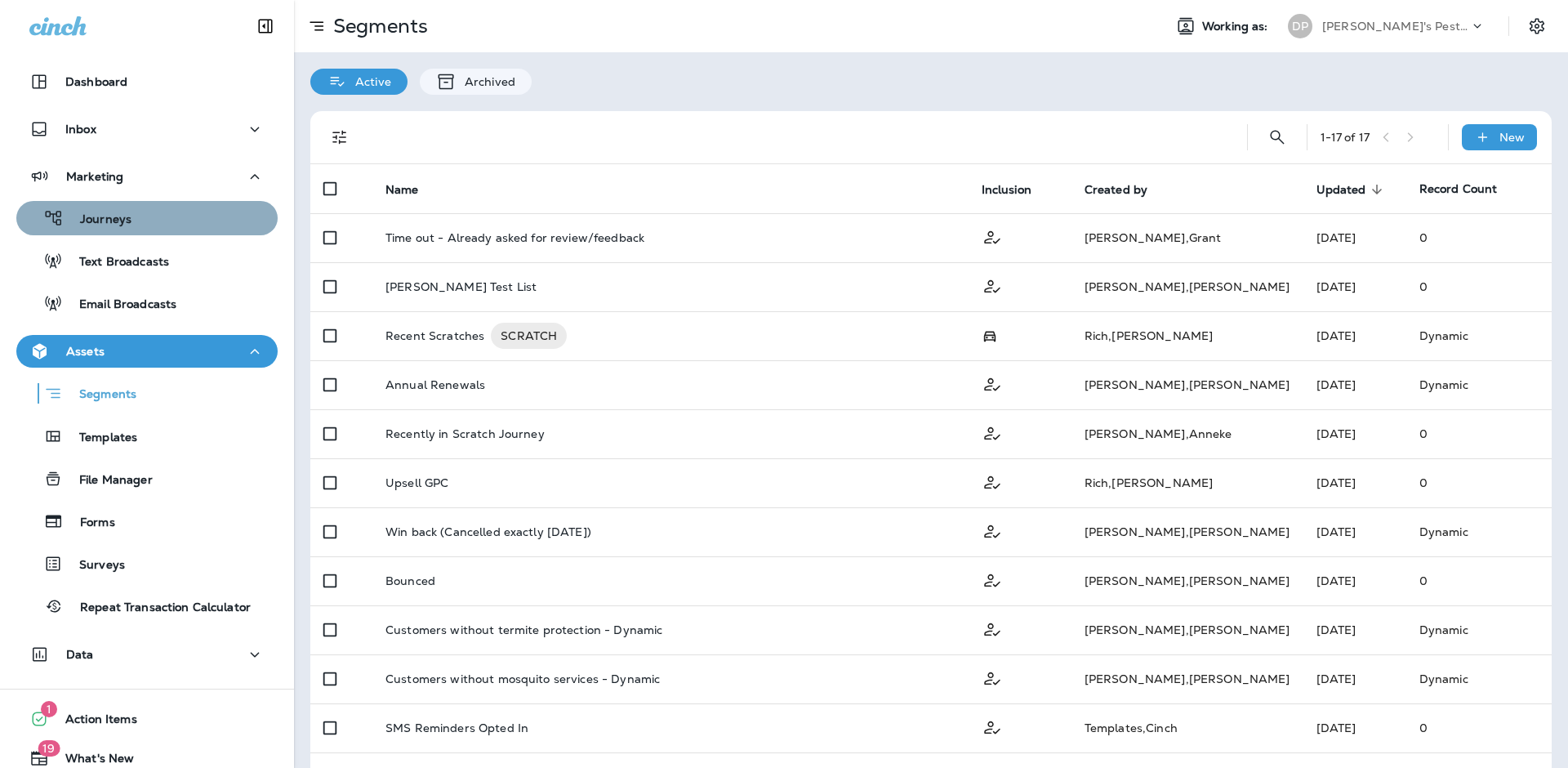
click at [167, 217] on div "Journeys" at bounding box center [147, 218] width 248 height 24
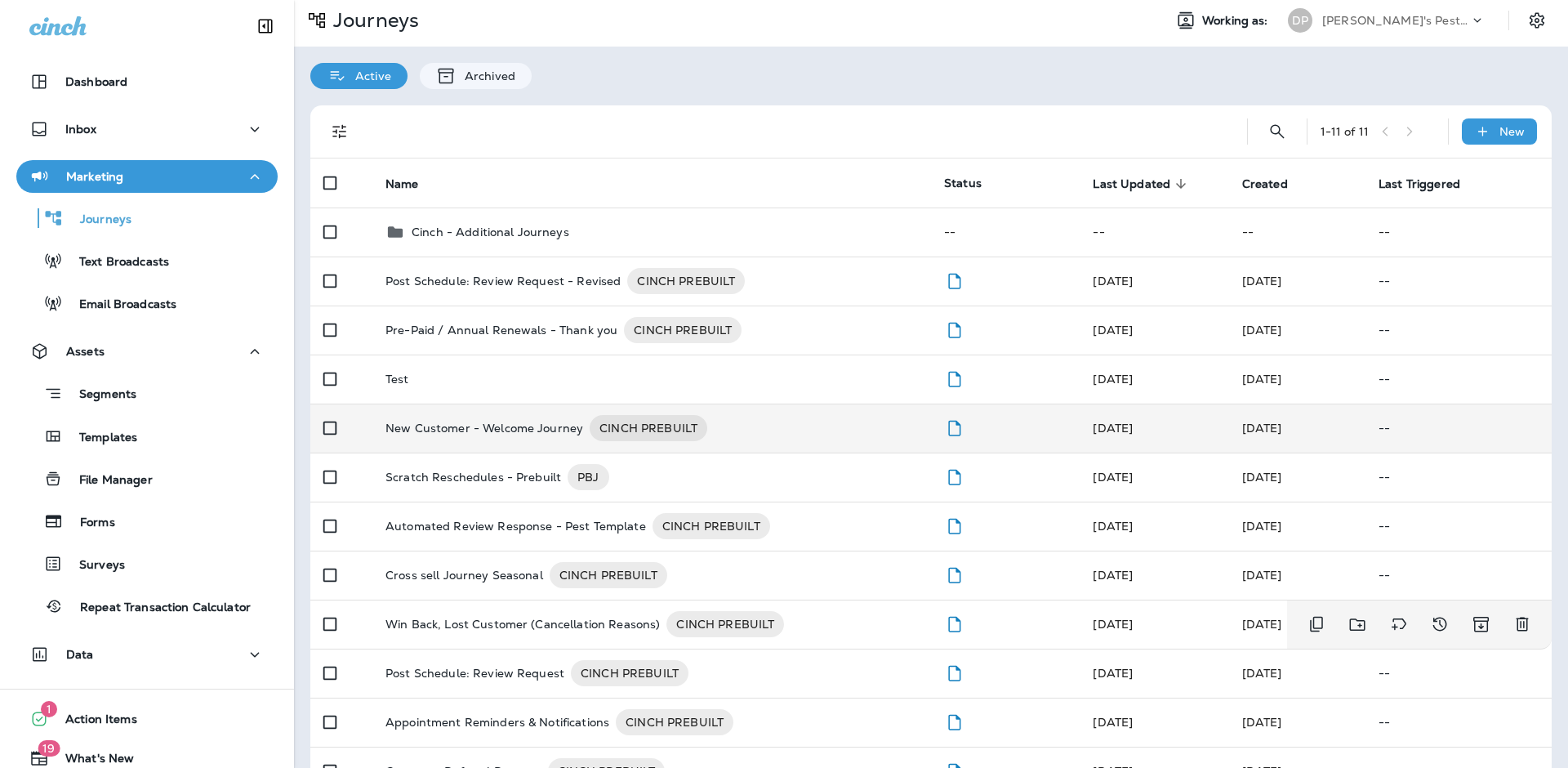
scroll to position [7, 0]
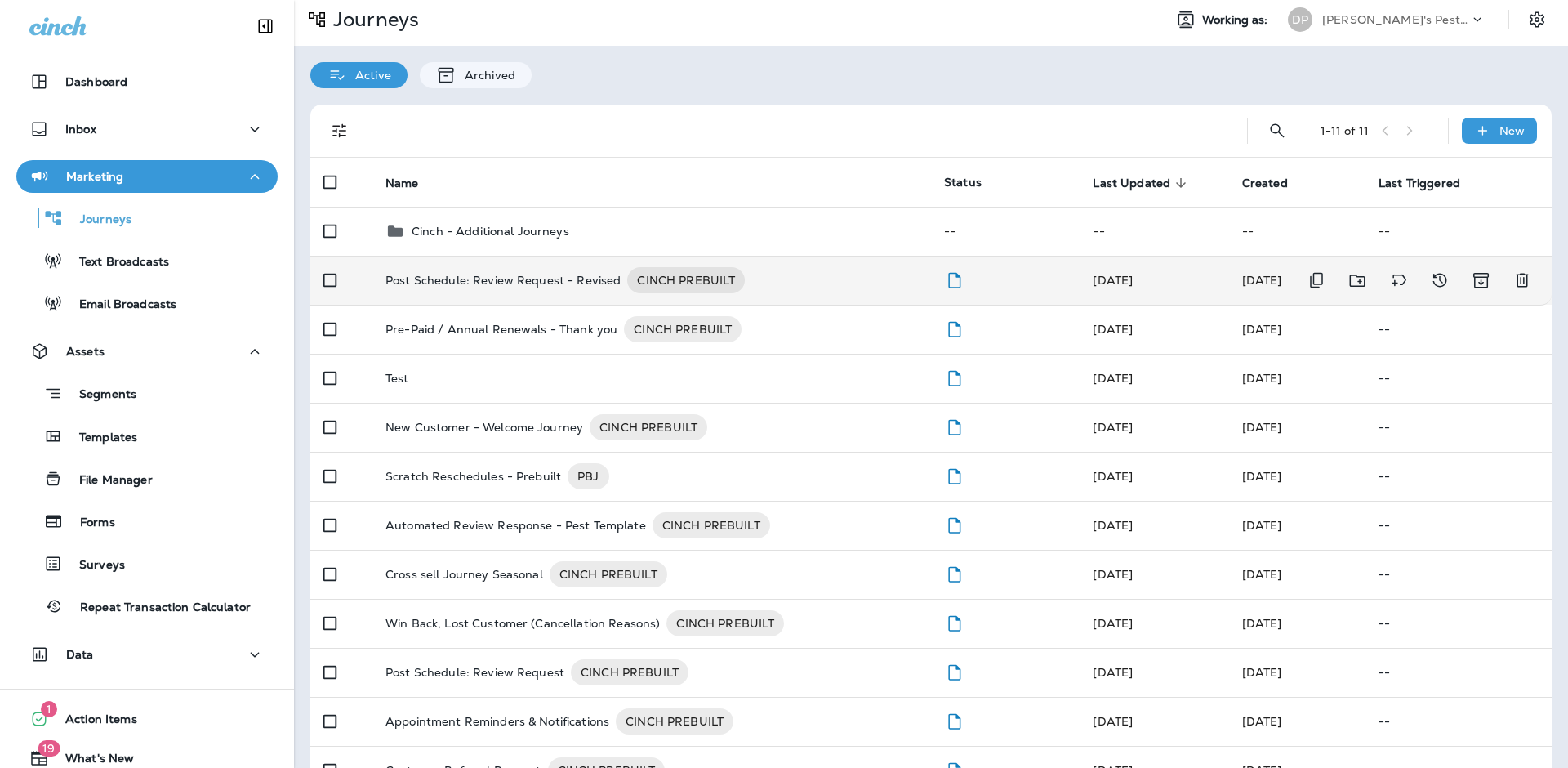
click at [493, 269] on p "Post Schedule: Review Request - Revised" at bounding box center [502, 280] width 235 height 26
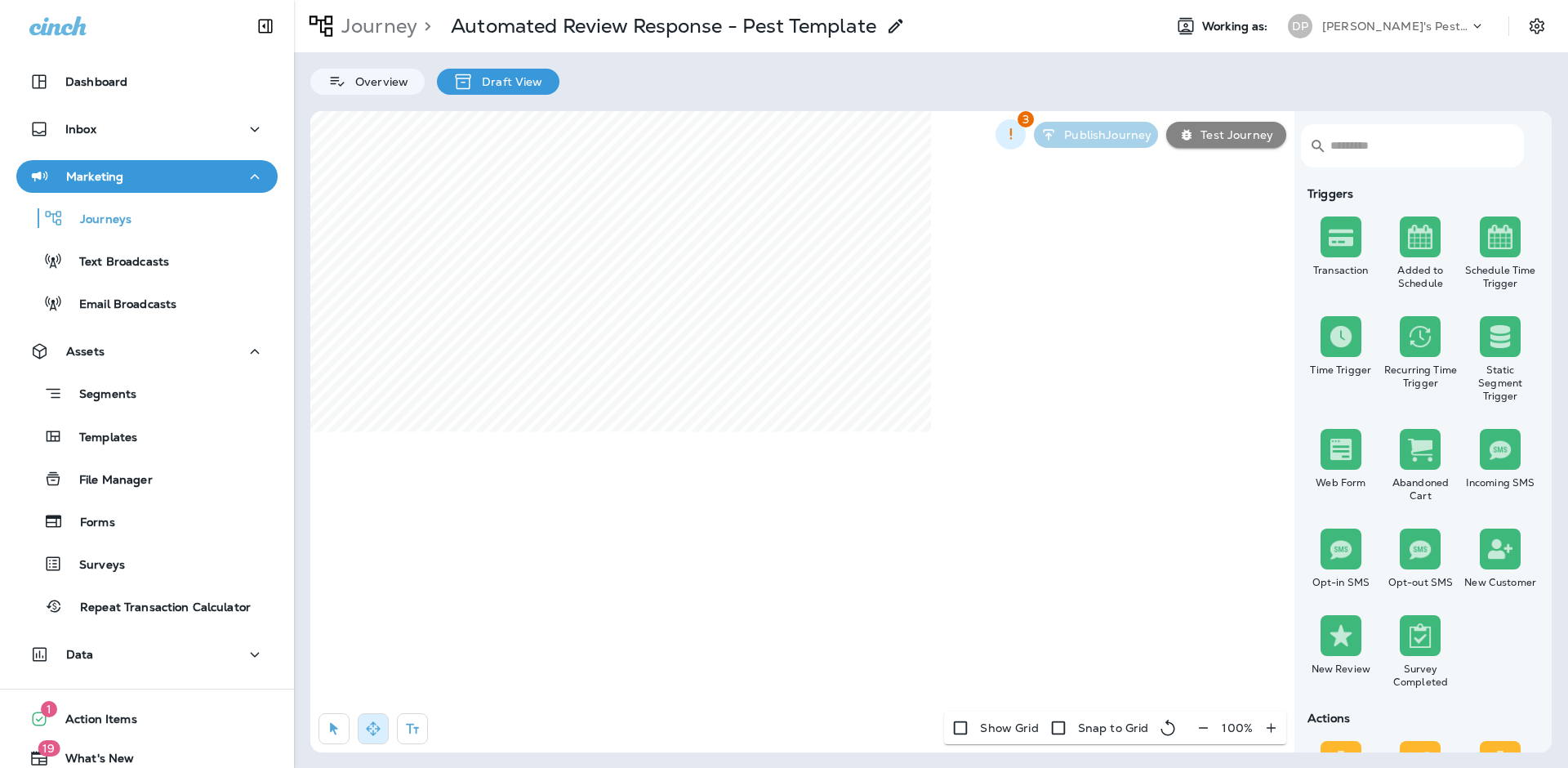
click at [1010, 131] on icon "button" at bounding box center [1010, 134] width 17 height 17
